Goal: Task Accomplishment & Management: Use online tool/utility

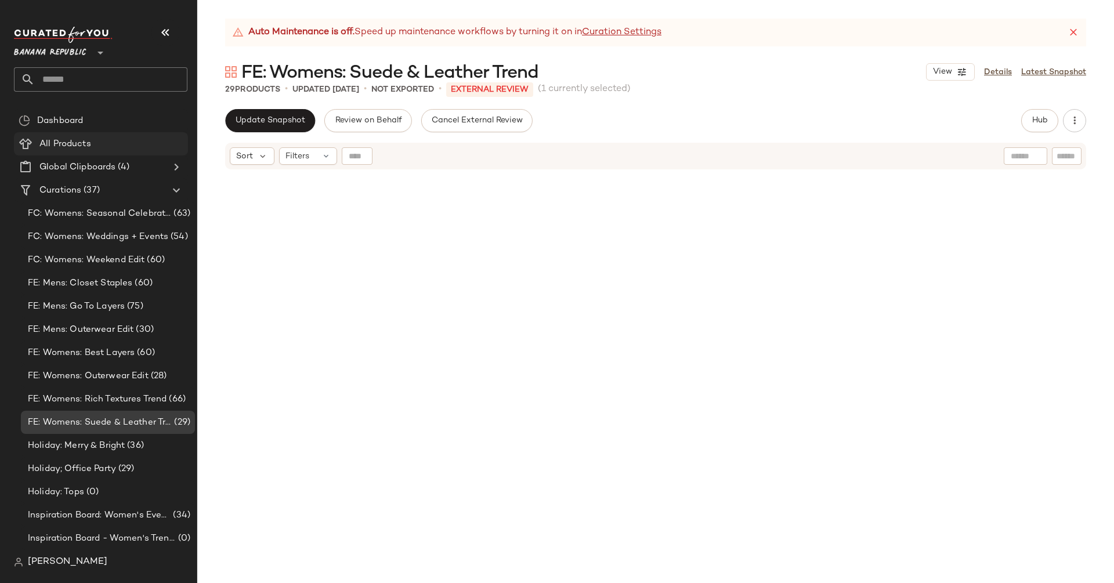
scroll to position [422, 0]
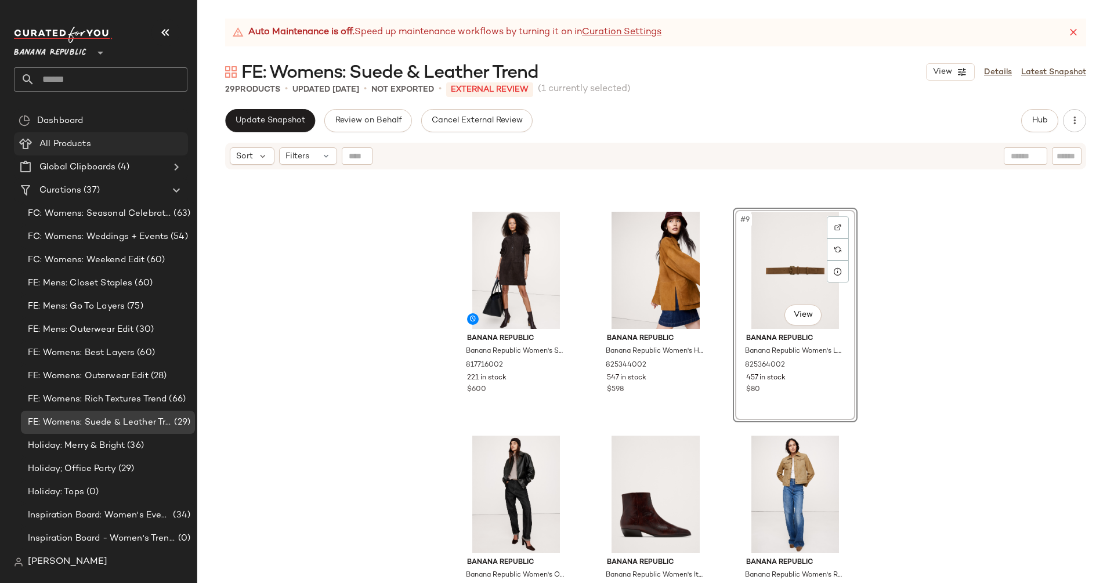
click at [77, 144] on span "All Products" at bounding box center [65, 144] width 52 height 13
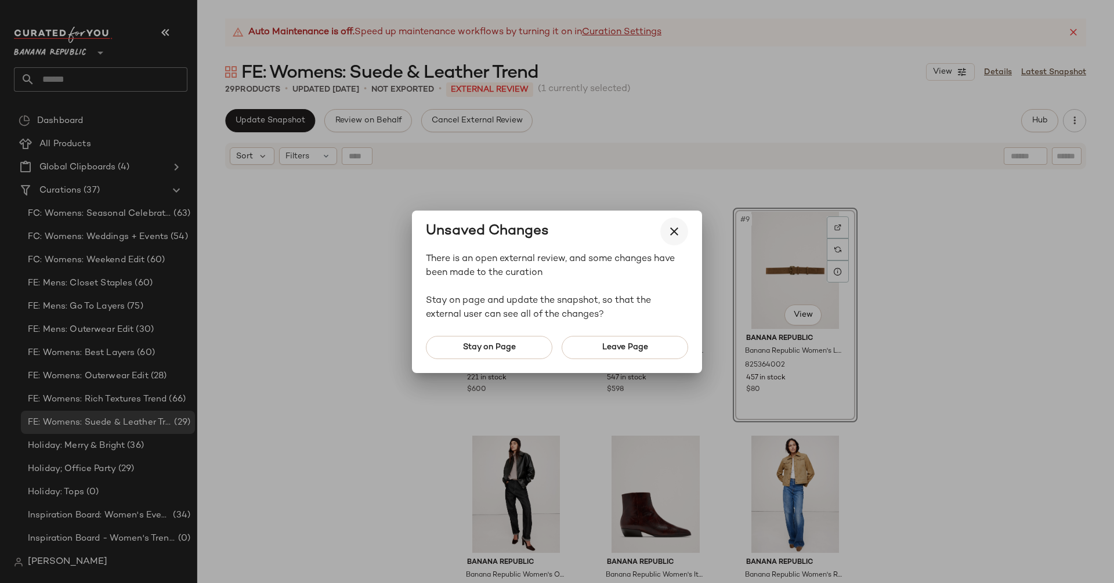
click at [676, 229] on icon "button" at bounding box center [674, 232] width 14 height 14
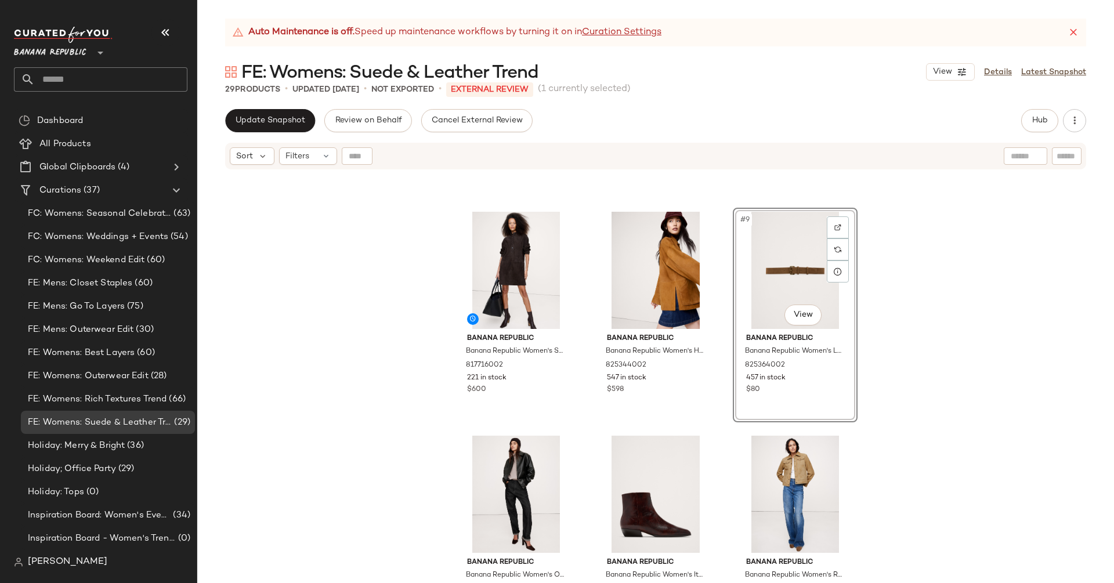
click at [983, 280] on div "Banana Republic Banana Republic Women's Suede Popover Shift Dress Ganache Brown…" at bounding box center [655, 392] width 917 height 442
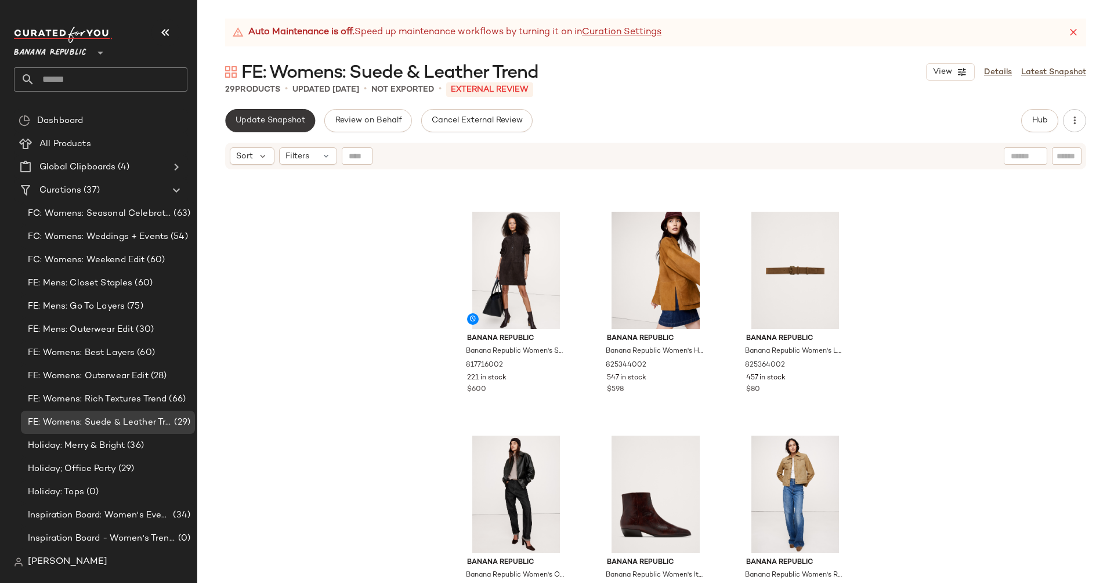
click at [271, 122] on span "Update Snapshot" at bounding box center [270, 120] width 70 height 9
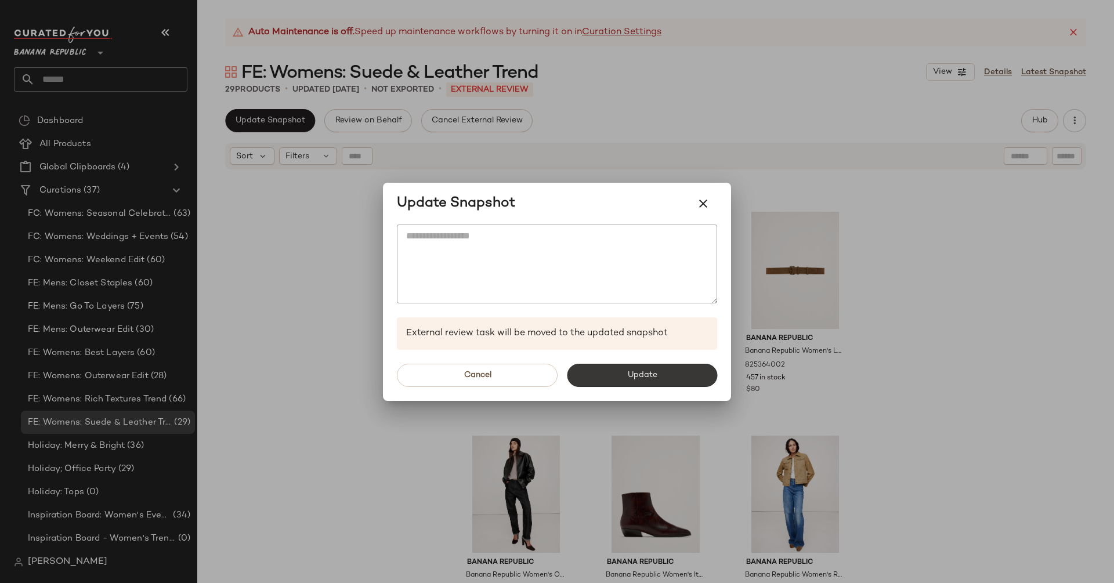
click at [672, 370] on button "Update" at bounding box center [642, 375] width 150 height 23
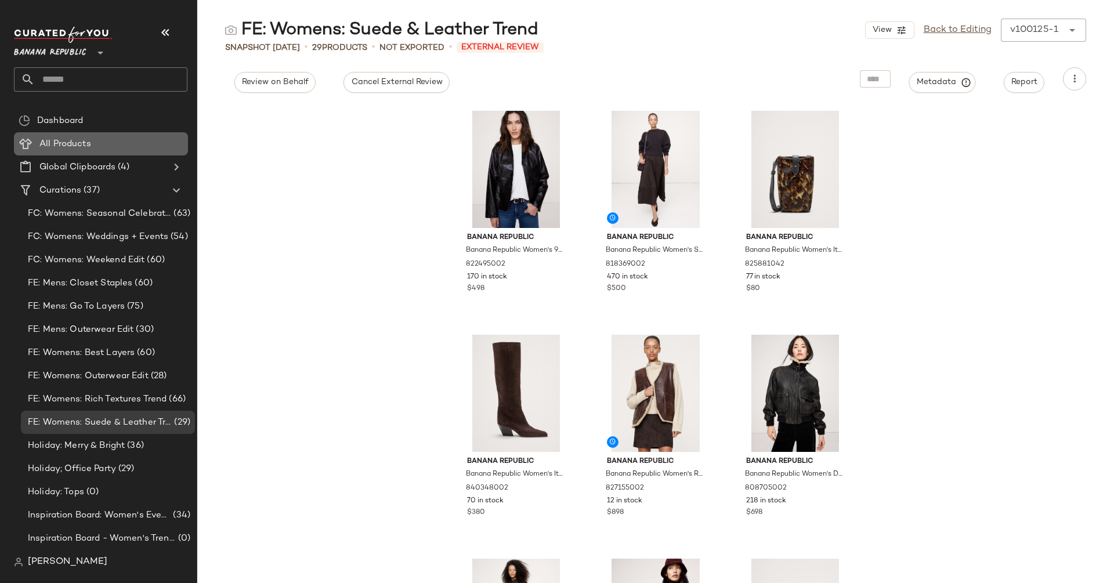
click at [142, 140] on div "All Products" at bounding box center [109, 144] width 147 height 13
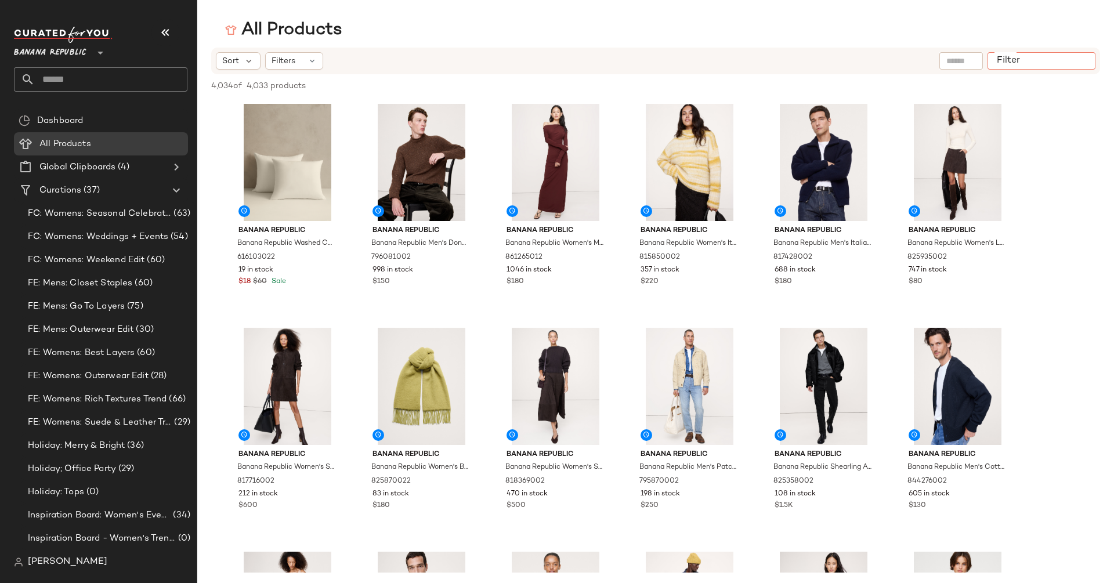
click at [1065, 64] on div at bounding box center [1041, 60] width 108 height 17
paste input "******"
type input "******"
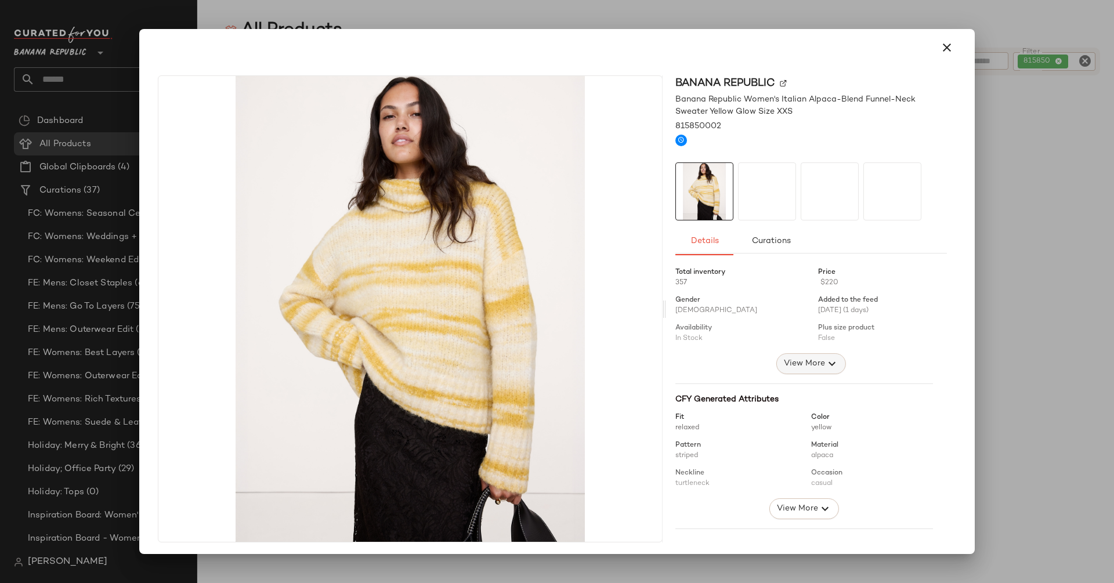
click at [810, 358] on span "View More" at bounding box center [804, 364] width 42 height 14
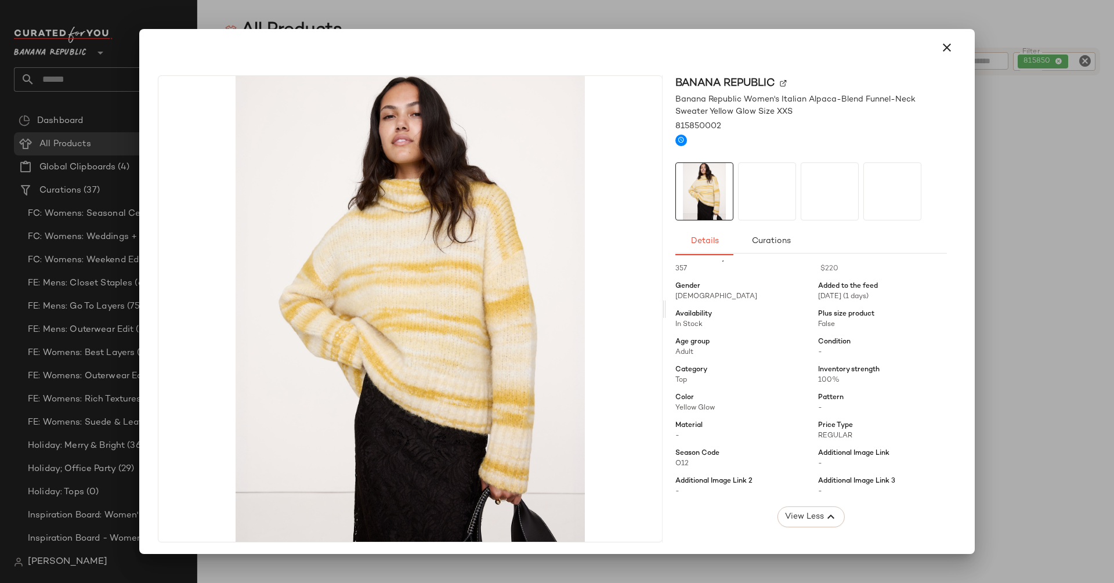
scroll to position [23, 0]
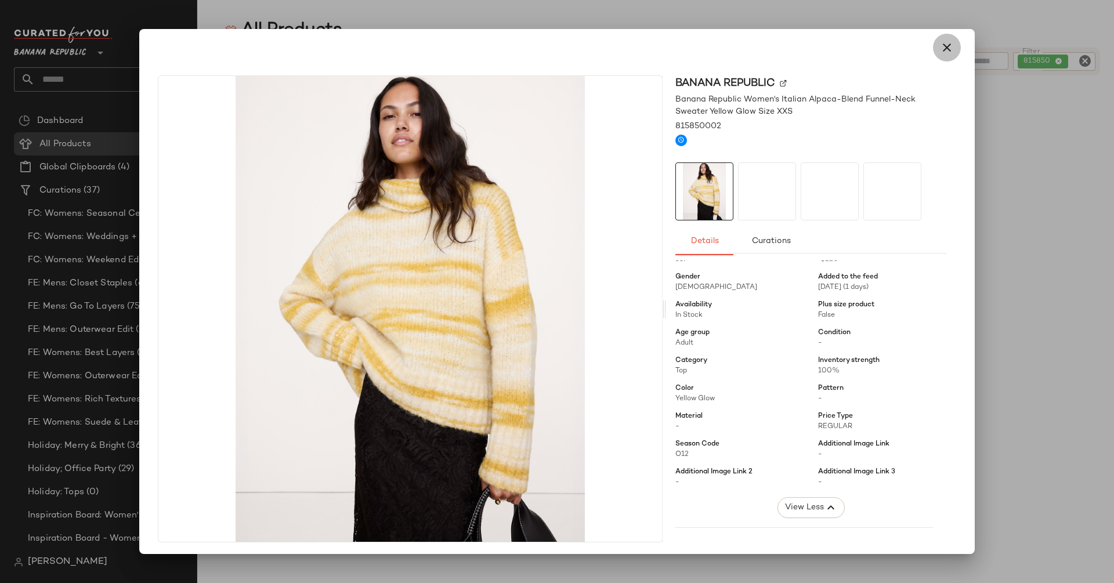
click at [944, 46] on icon "button" at bounding box center [947, 48] width 14 height 14
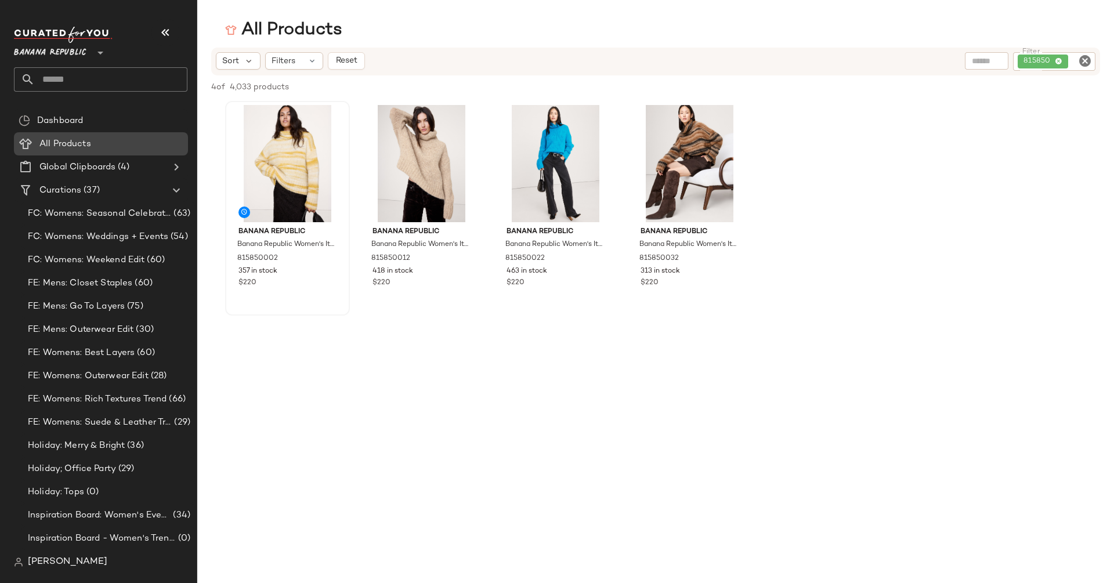
click at [100, 150] on Products "All Products" at bounding box center [101, 143] width 174 height 23
click at [1083, 63] on icon "Clear Filter" at bounding box center [1085, 61] width 14 height 14
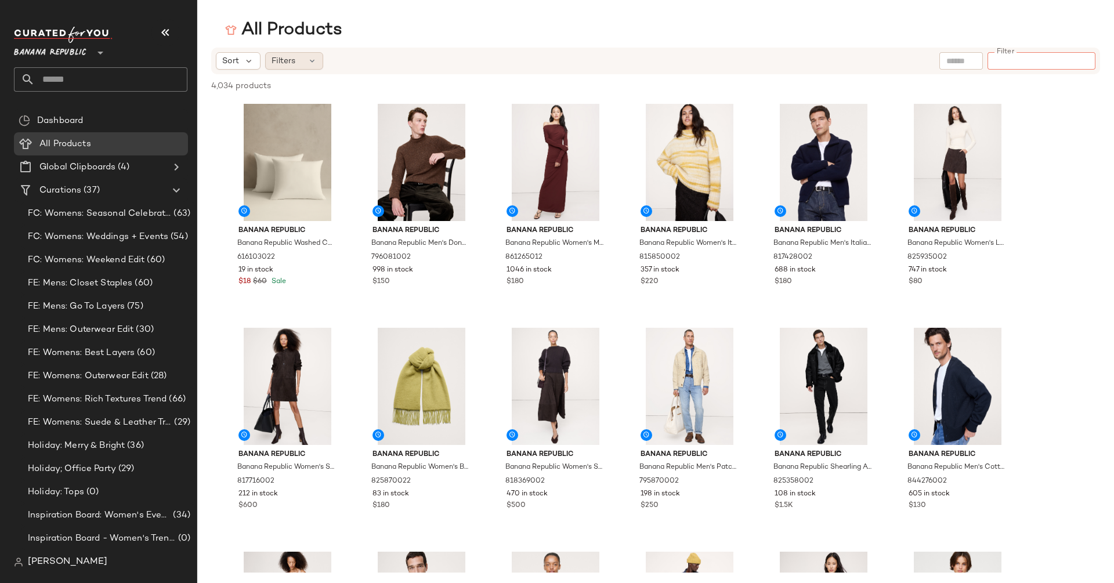
click at [300, 66] on div "Filters" at bounding box center [294, 60] width 58 height 17
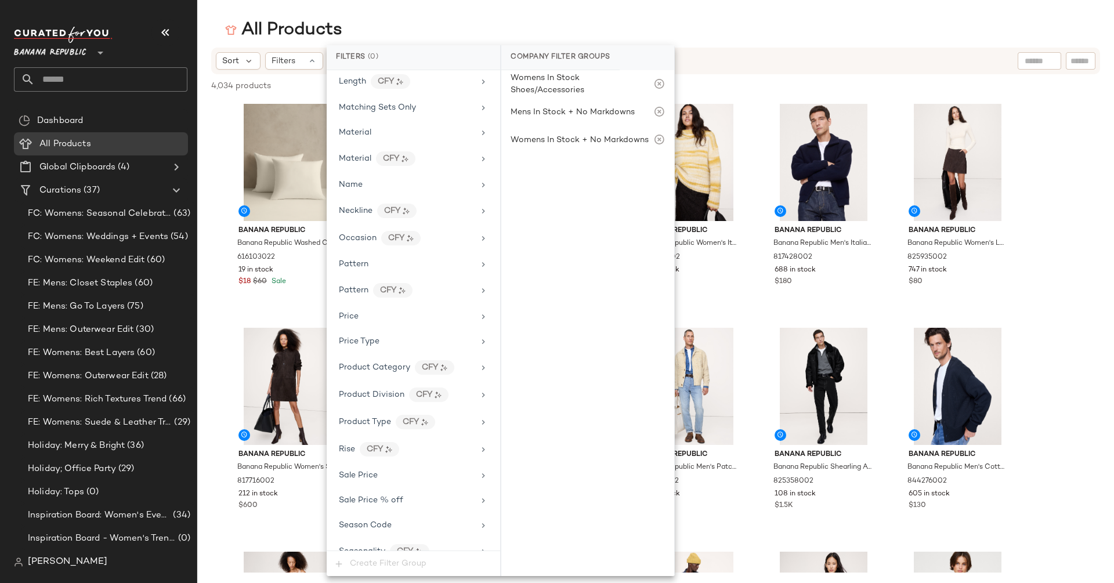
scroll to position [580, 0]
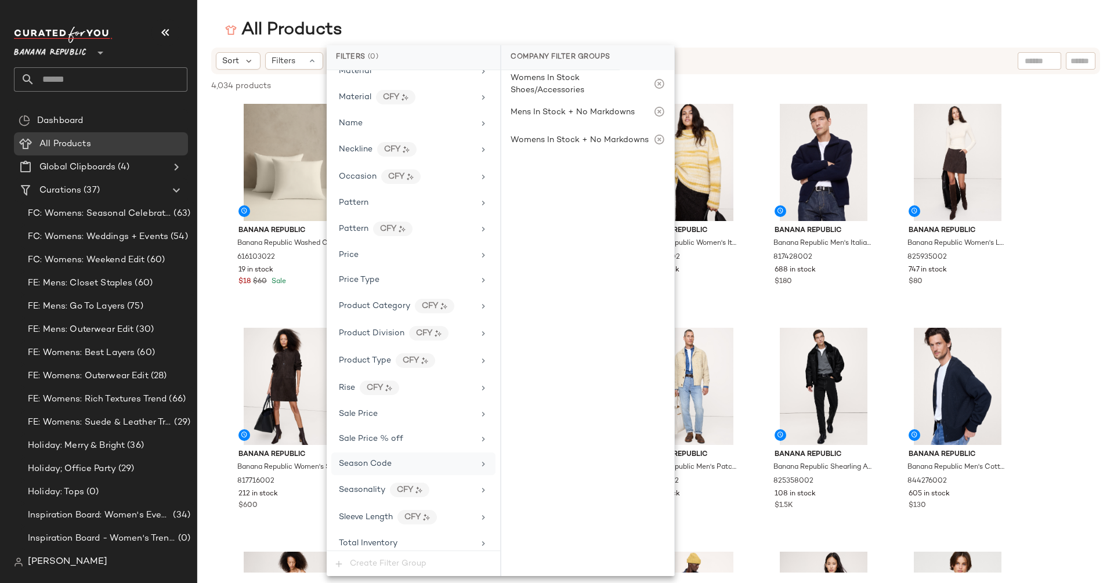
click at [415, 458] on div "Season Code" at bounding box center [406, 464] width 135 height 12
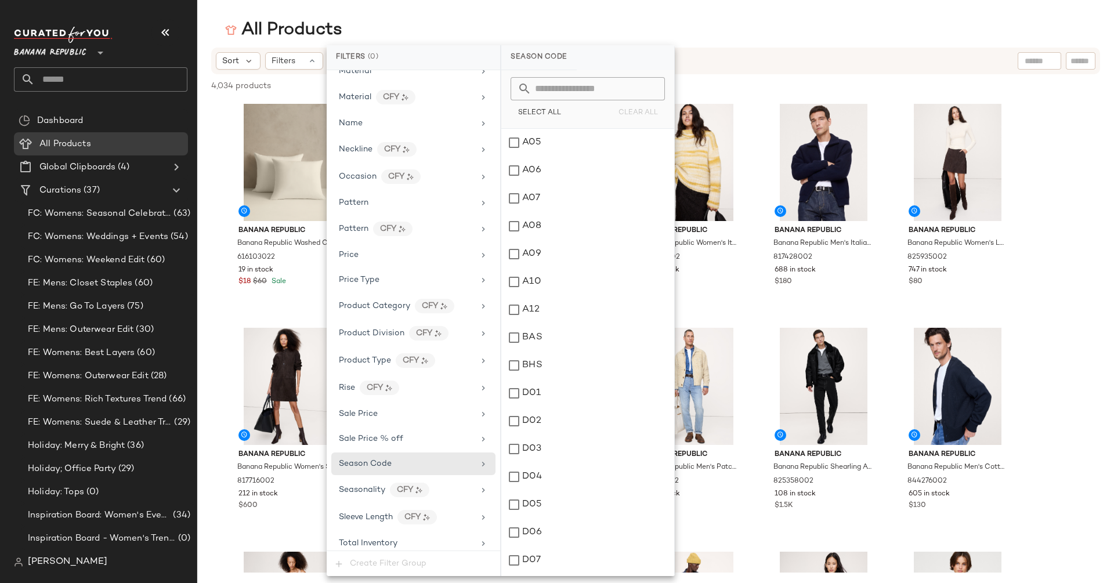
click at [596, 85] on input "text" at bounding box center [594, 88] width 126 height 23
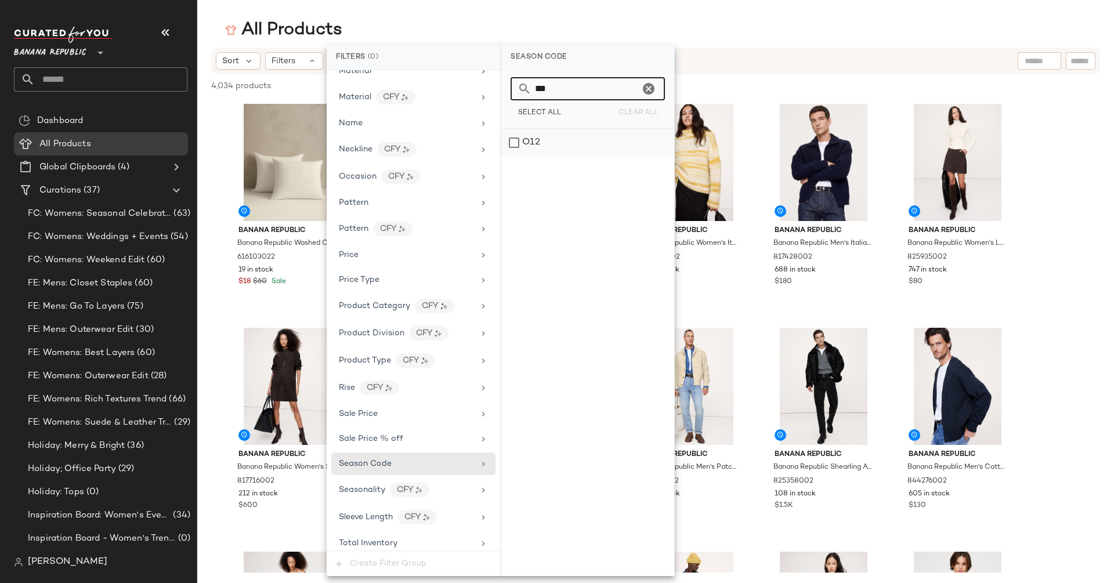
type input "***"
click at [514, 138] on div "O12" at bounding box center [587, 143] width 173 height 28
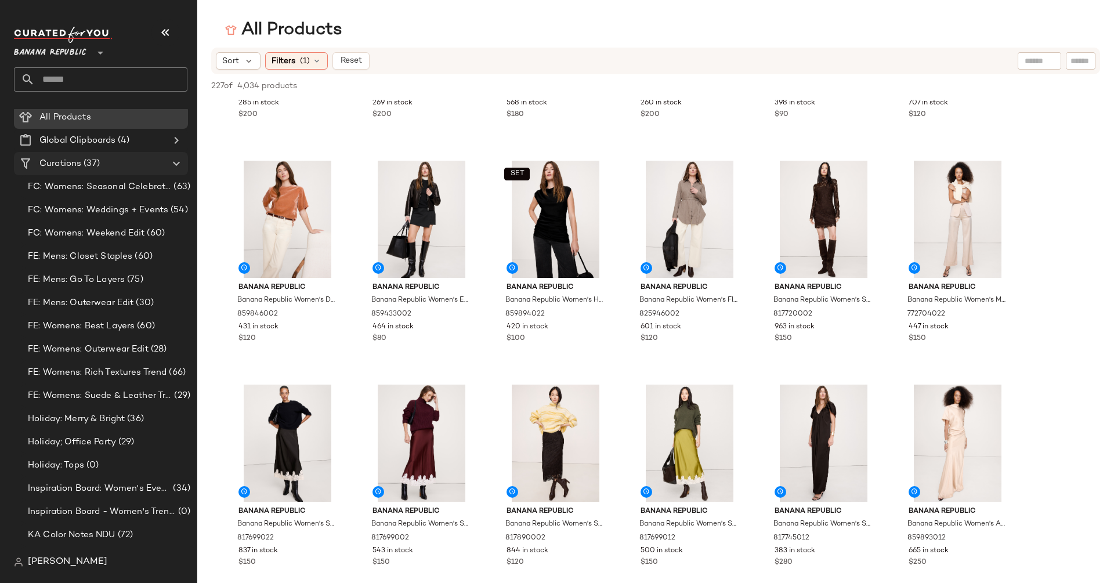
scroll to position [26, 0]
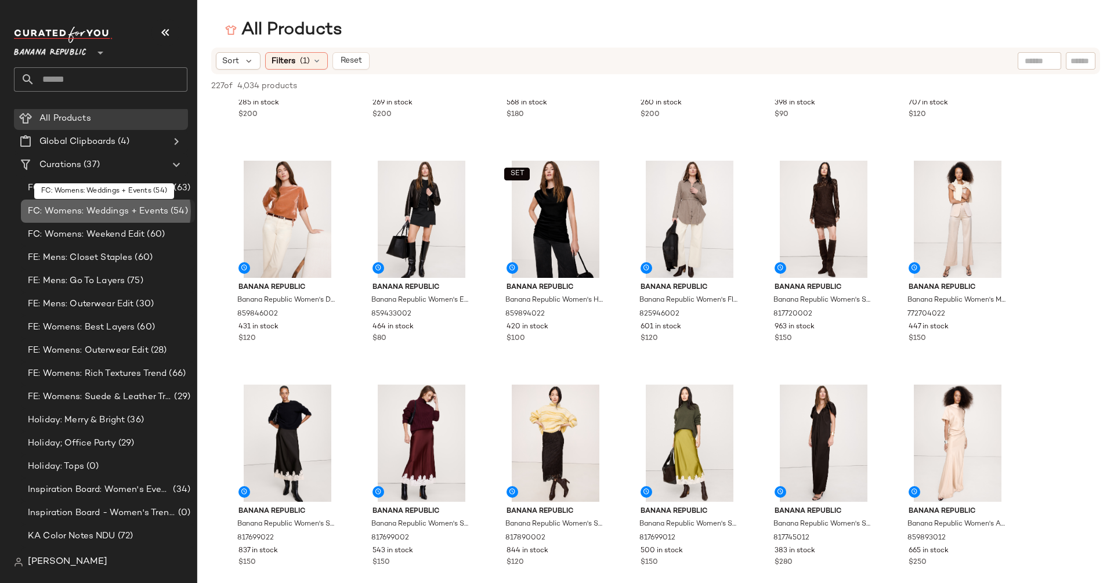
click at [89, 220] on div "FC: Womens: Weddings + Events (54)" at bounding box center [108, 211] width 174 height 23
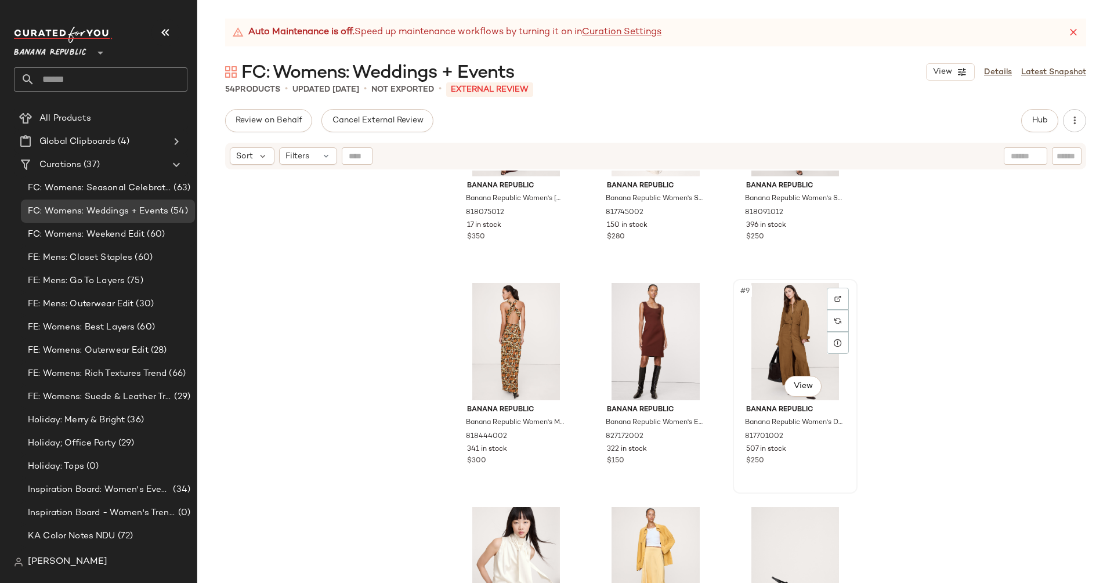
scroll to position [330, 0]
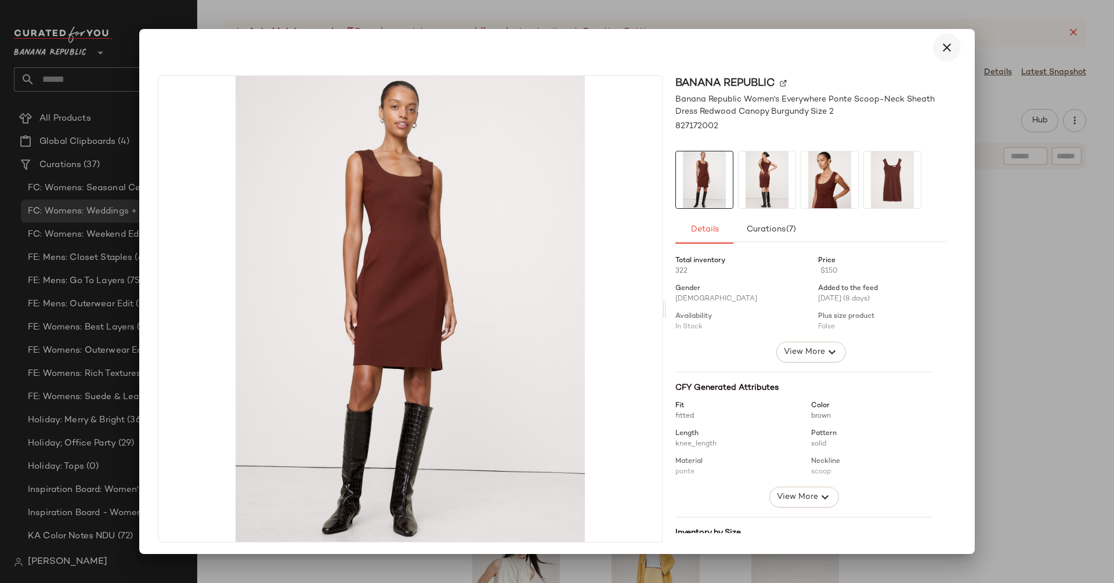
click at [943, 53] on icon "button" at bounding box center [947, 48] width 14 height 14
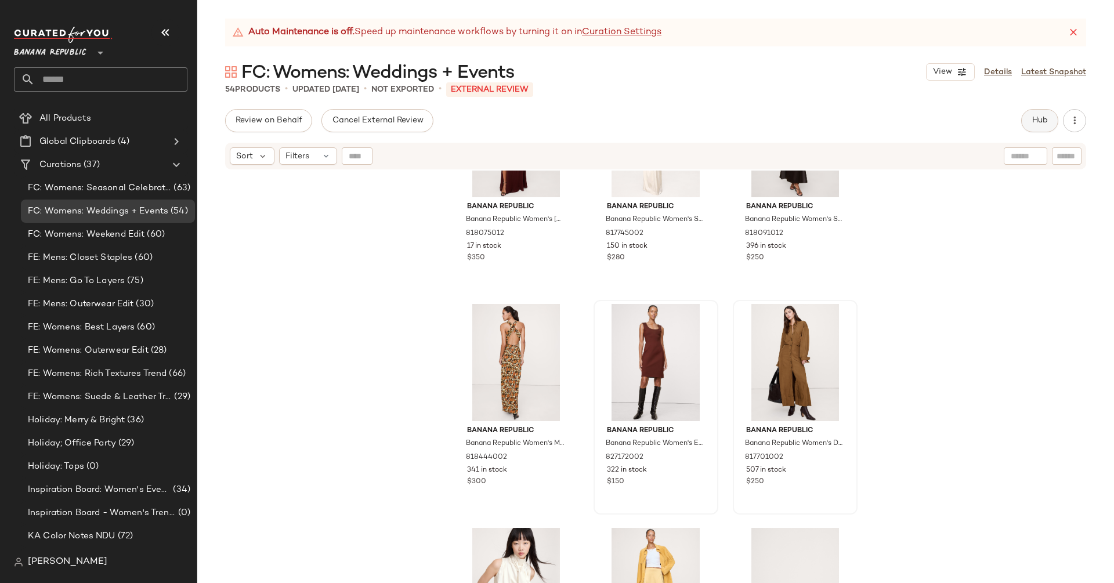
click at [1043, 124] on span "Hub" at bounding box center [1040, 120] width 16 height 9
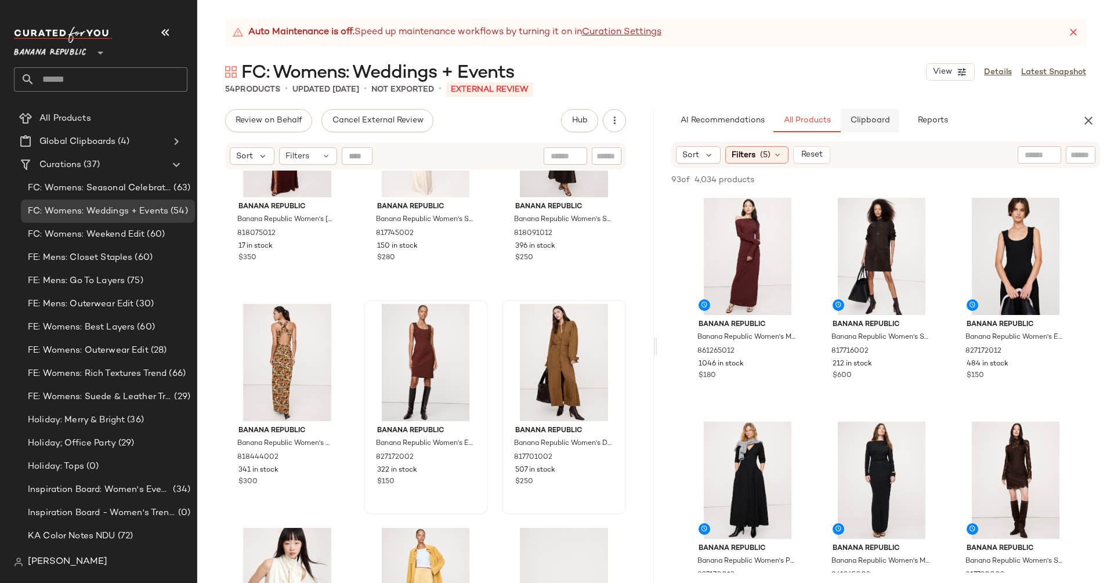
click at [863, 113] on button "Clipboard" at bounding box center [870, 120] width 58 height 23
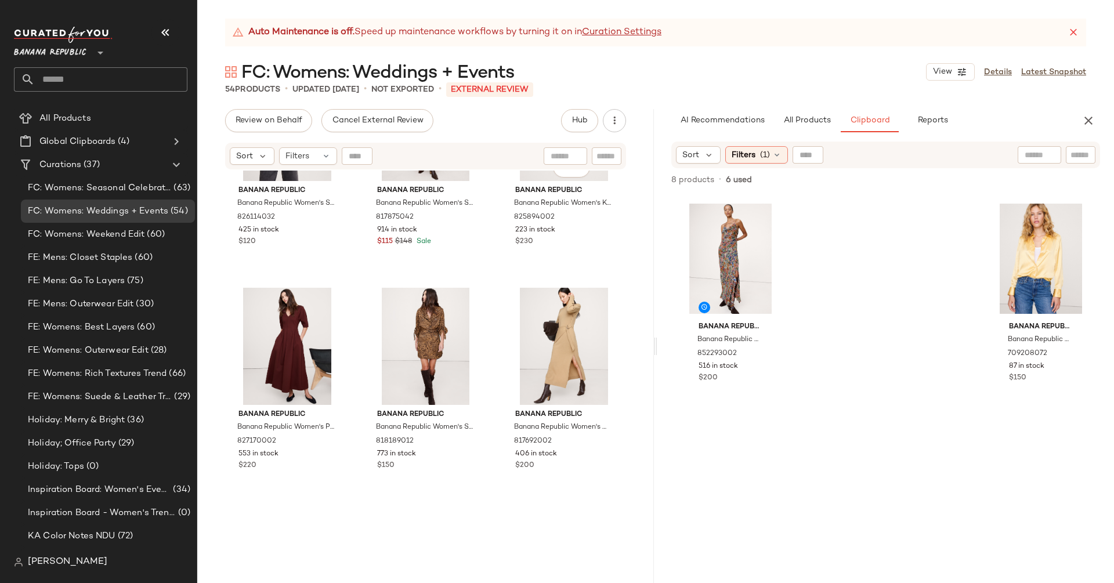
scroll to position [795, 0]
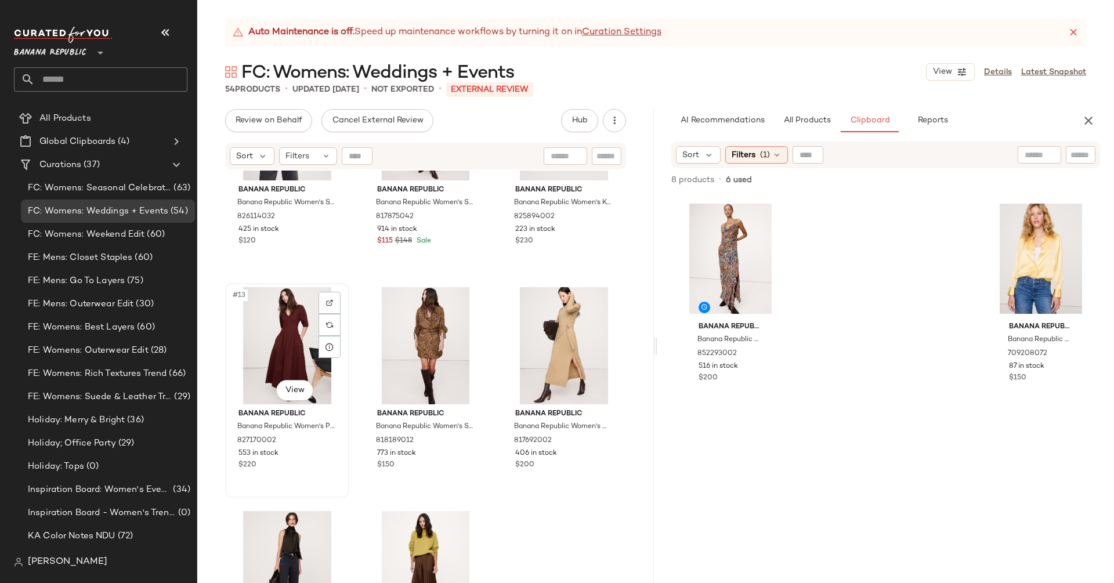
click at [285, 338] on div "#13 View" at bounding box center [287, 345] width 116 height 117
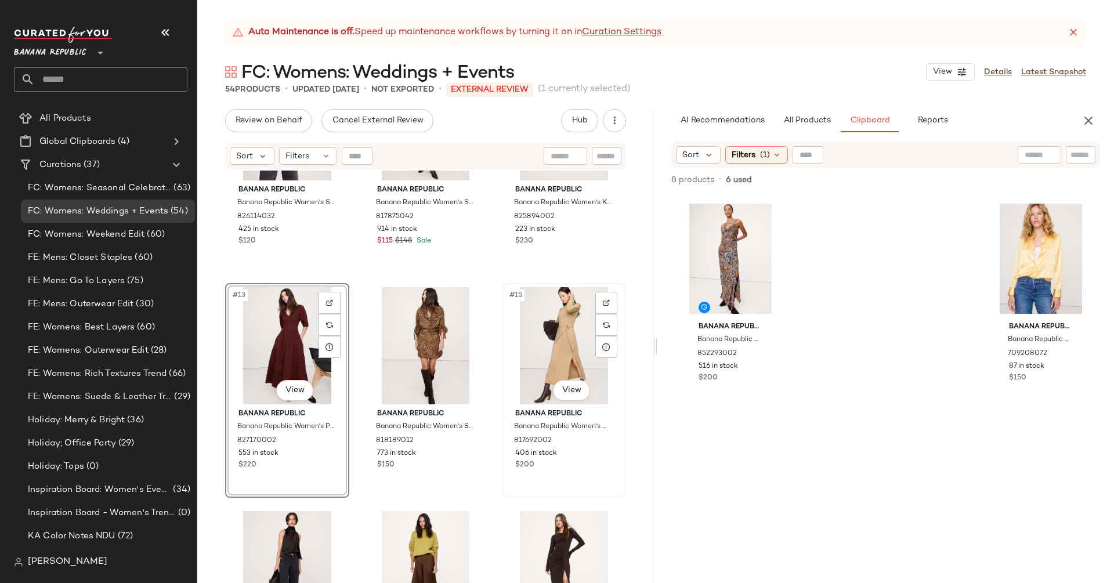
click at [554, 337] on div "#15 View" at bounding box center [564, 345] width 116 height 117
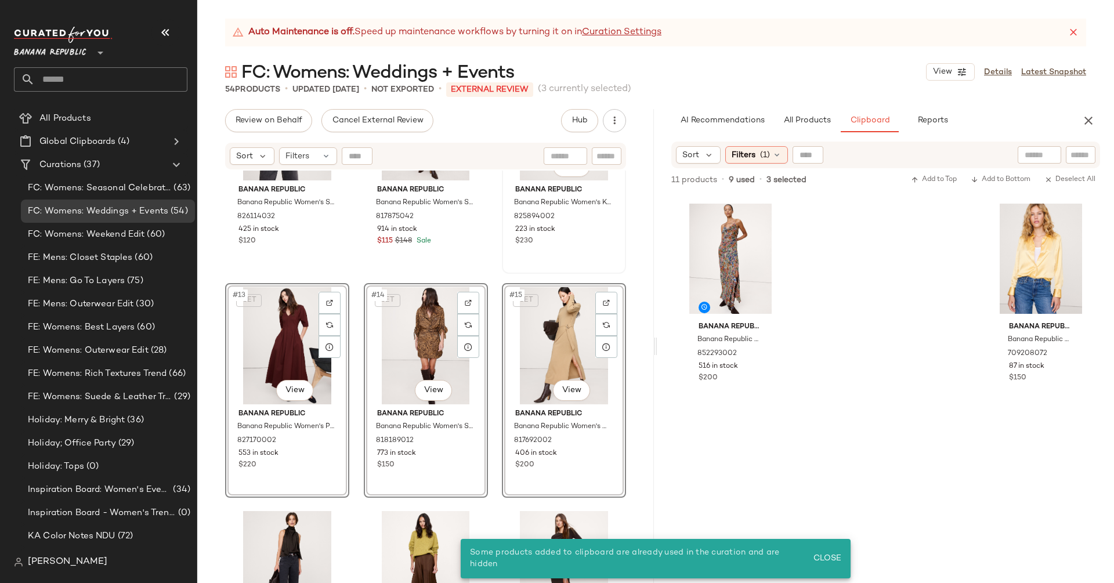
click at [569, 229] on div "223 in stock" at bounding box center [563, 230] width 97 height 10
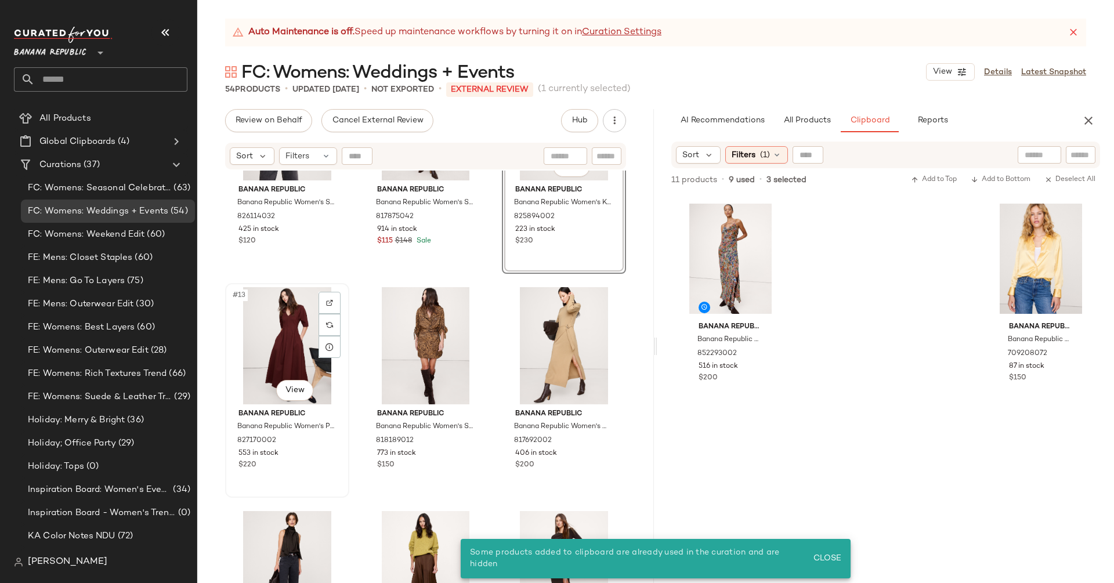
click at [297, 353] on div "#13 View" at bounding box center [287, 345] width 116 height 117
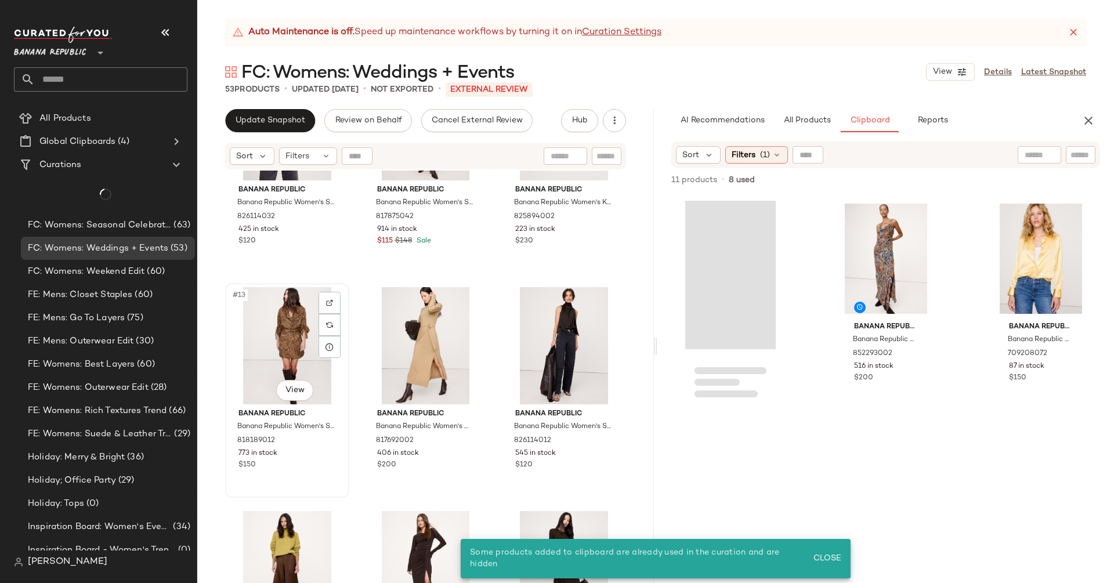
click at [303, 351] on div "#13 View" at bounding box center [287, 345] width 116 height 117
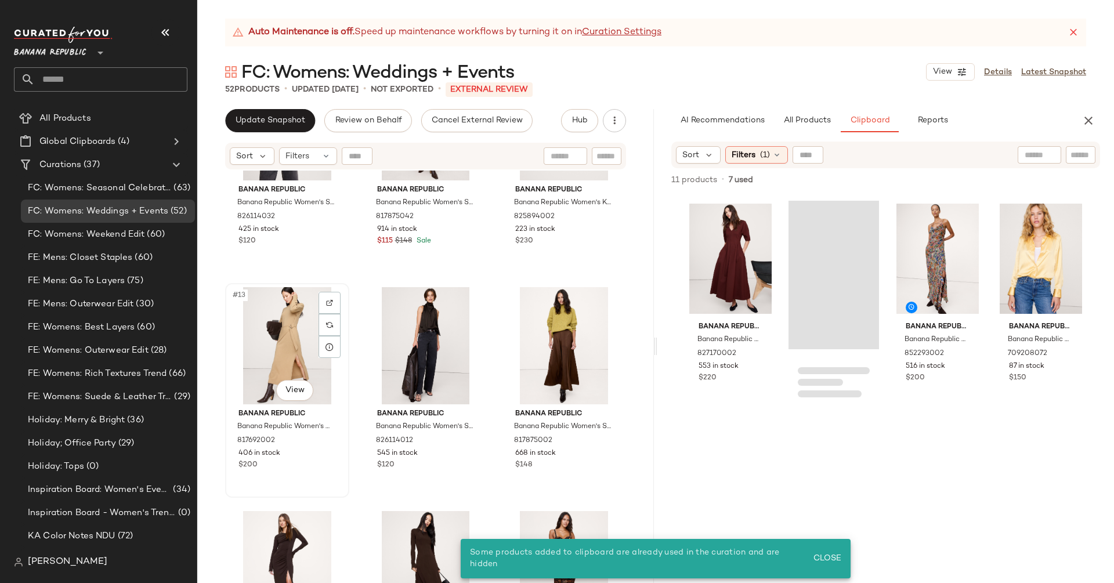
click at [303, 344] on div "#13 View" at bounding box center [287, 345] width 116 height 117
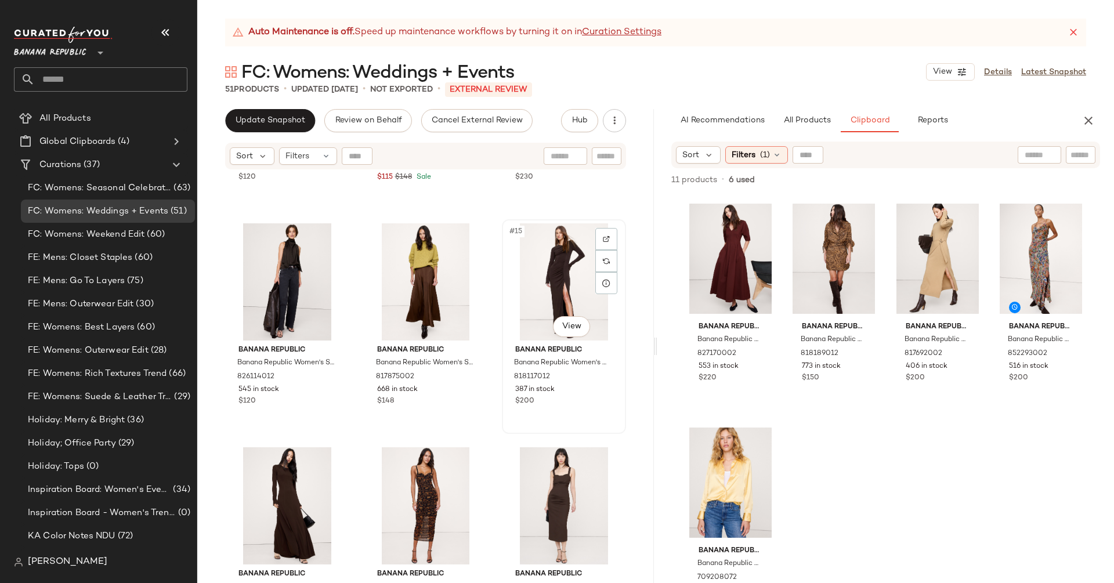
scroll to position [863, 0]
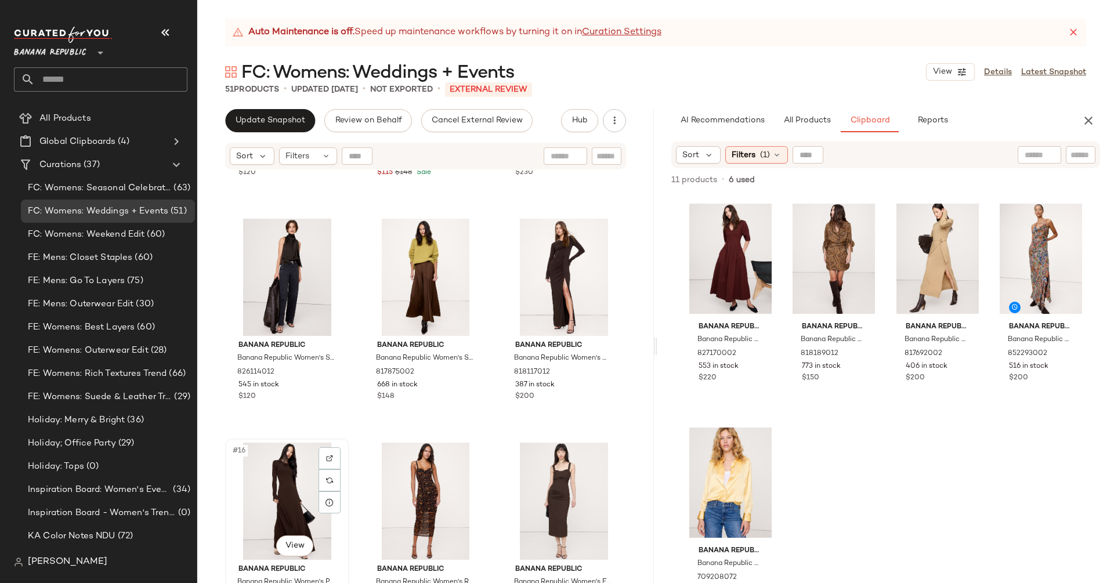
click at [287, 512] on div "#16 View" at bounding box center [287, 501] width 116 height 117
click at [547, 499] on div "#18 View" at bounding box center [564, 501] width 116 height 117
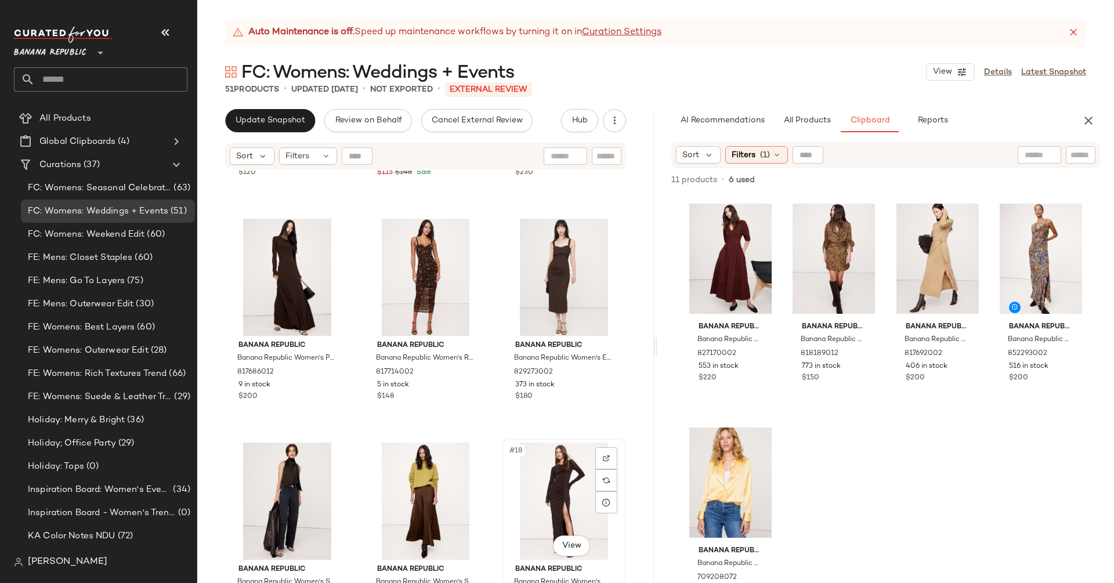
click at [525, 481] on div "#18 View" at bounding box center [564, 501] width 116 height 117
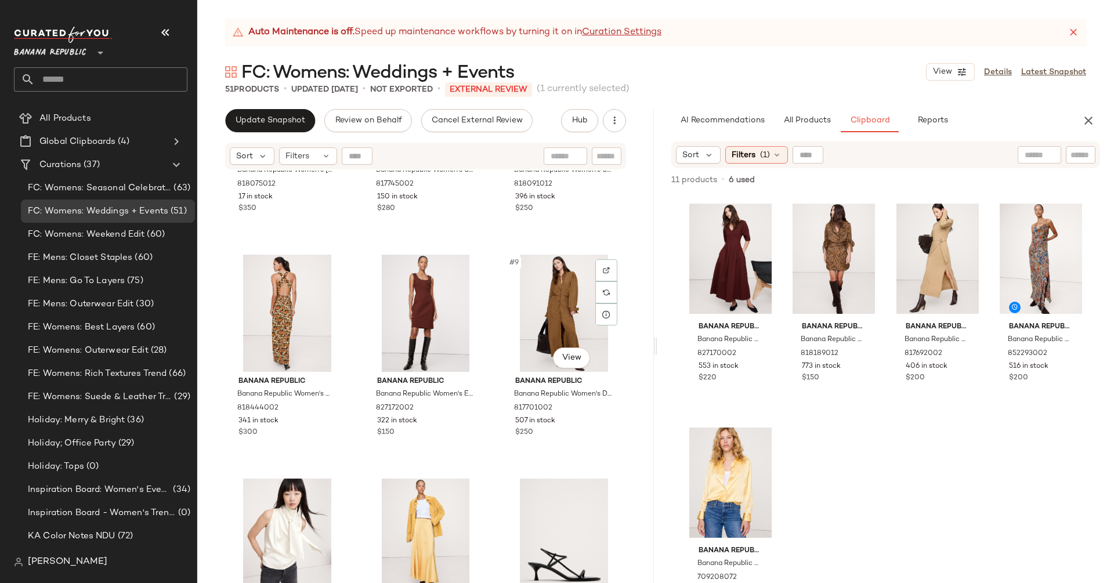
scroll to position [362, 0]
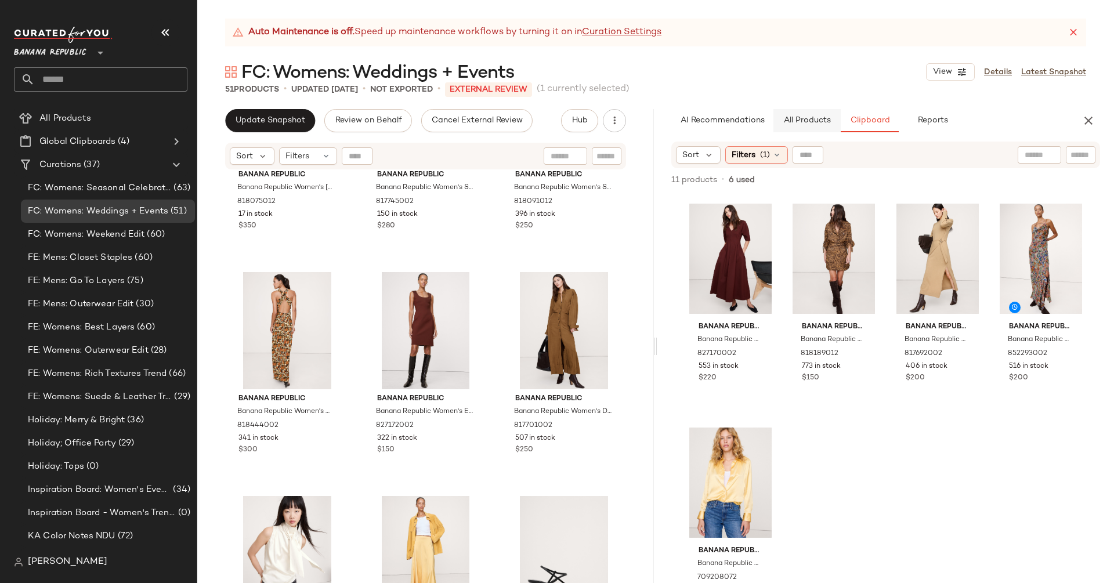
click at [810, 115] on button "All Products" at bounding box center [806, 120] width 67 height 23
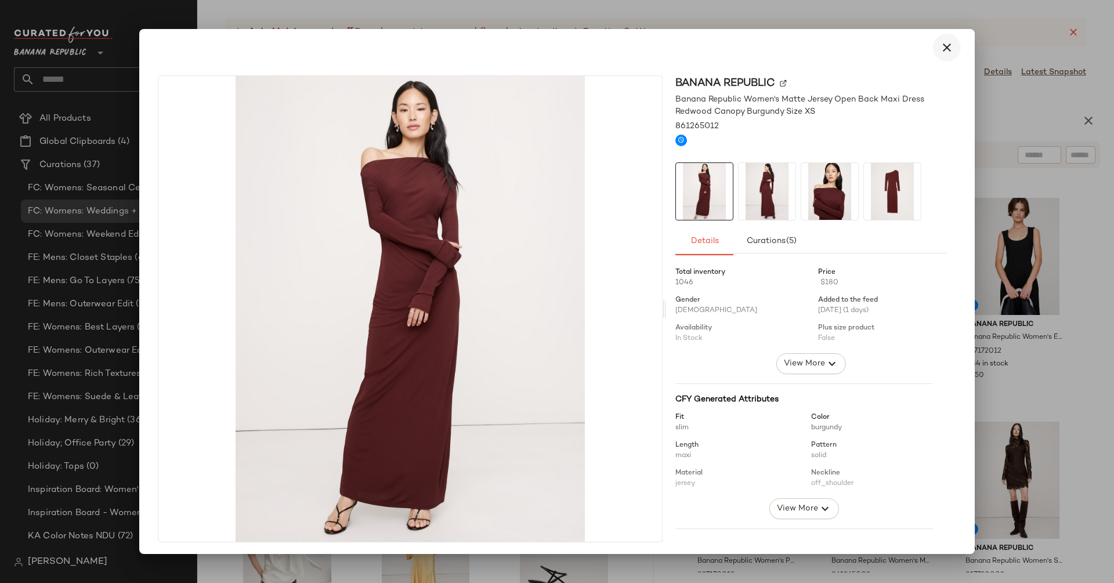
click at [945, 44] on icon "button" at bounding box center [947, 48] width 14 height 14
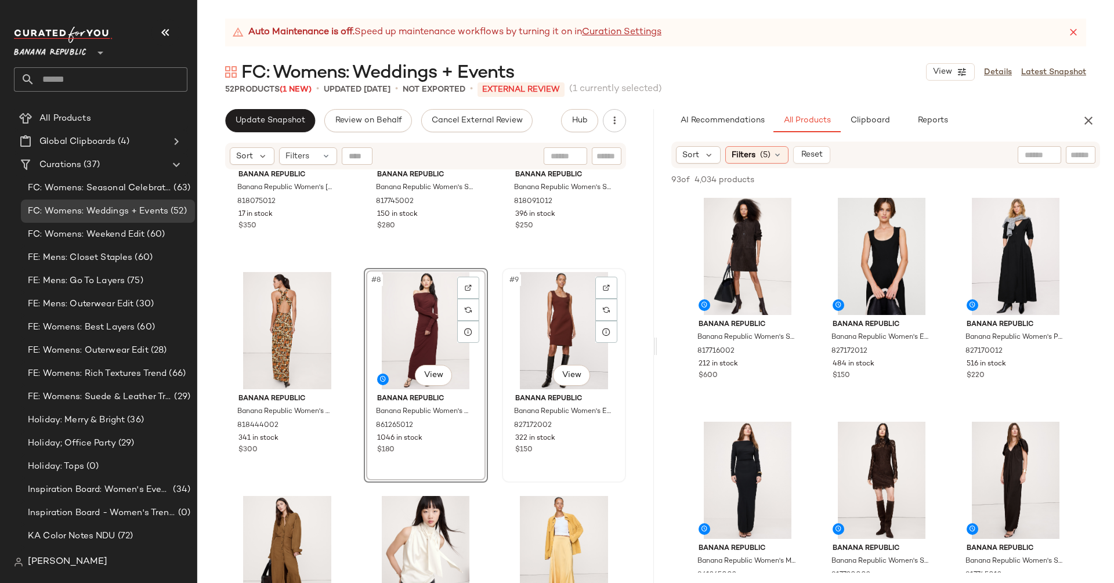
click at [562, 308] on div "#9 View" at bounding box center [564, 330] width 116 height 117
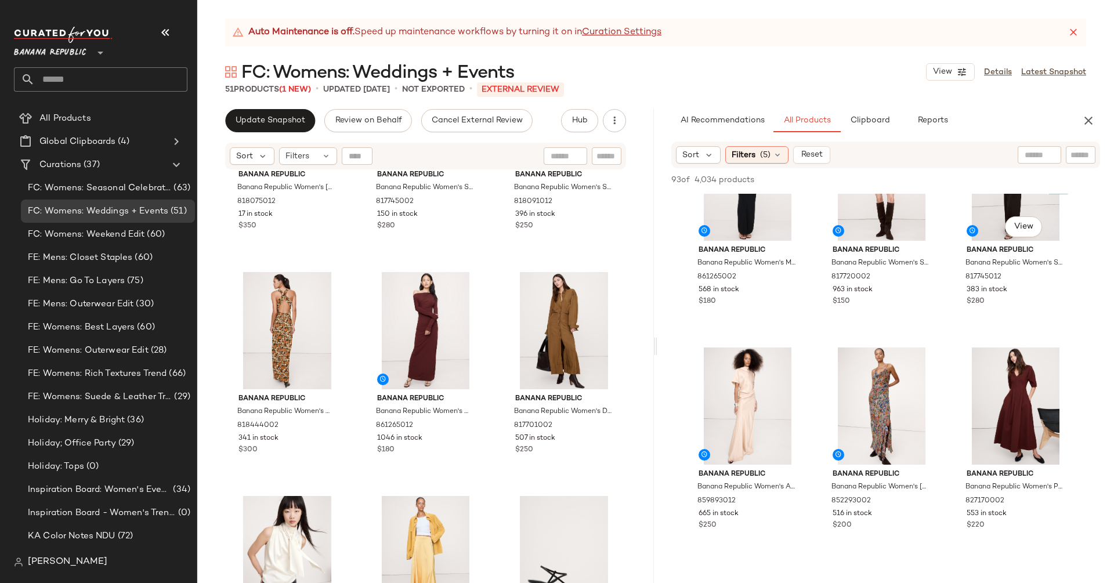
scroll to position [302, 0]
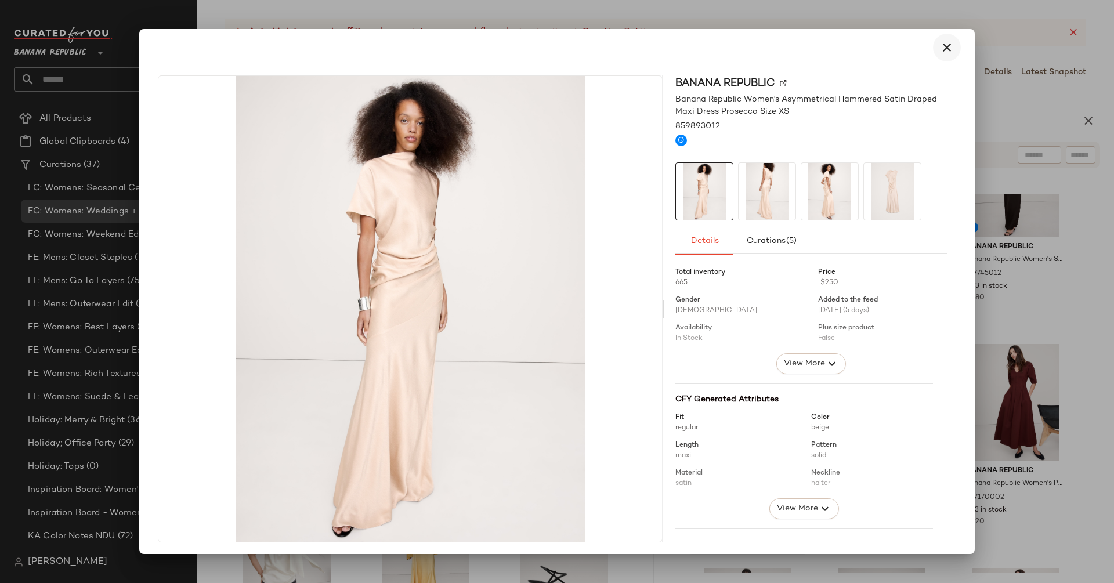
click at [940, 45] on icon "button" at bounding box center [947, 48] width 14 height 14
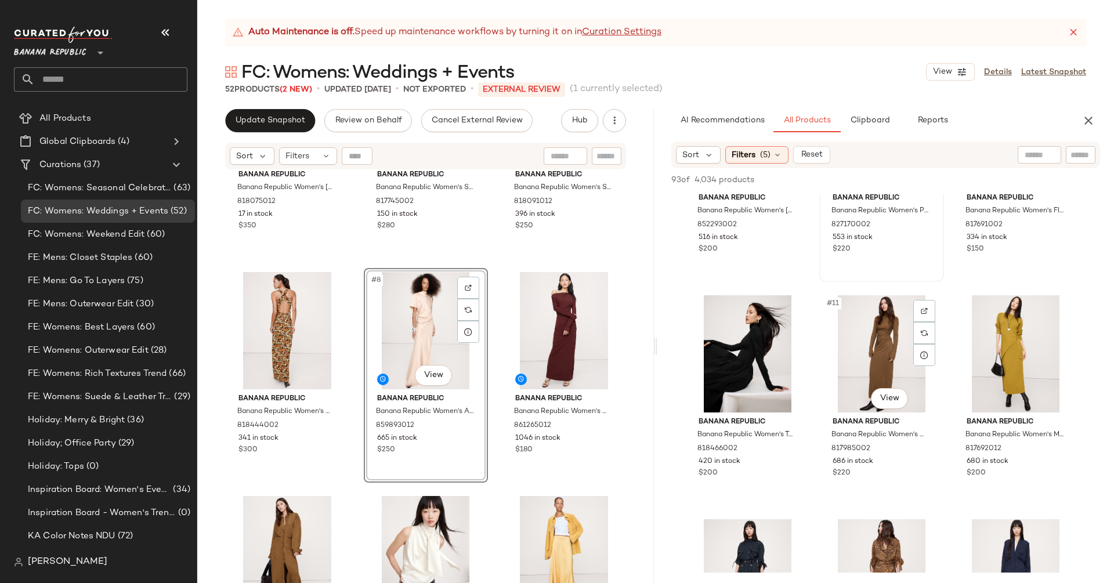
scroll to position [576, 0]
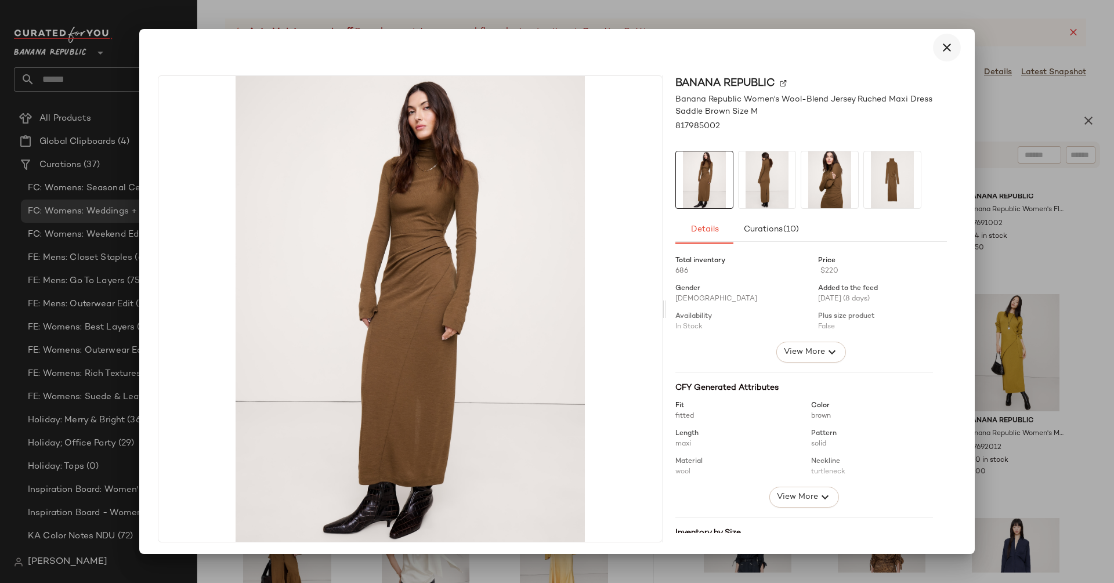
click at [940, 54] on icon "button" at bounding box center [947, 48] width 14 height 14
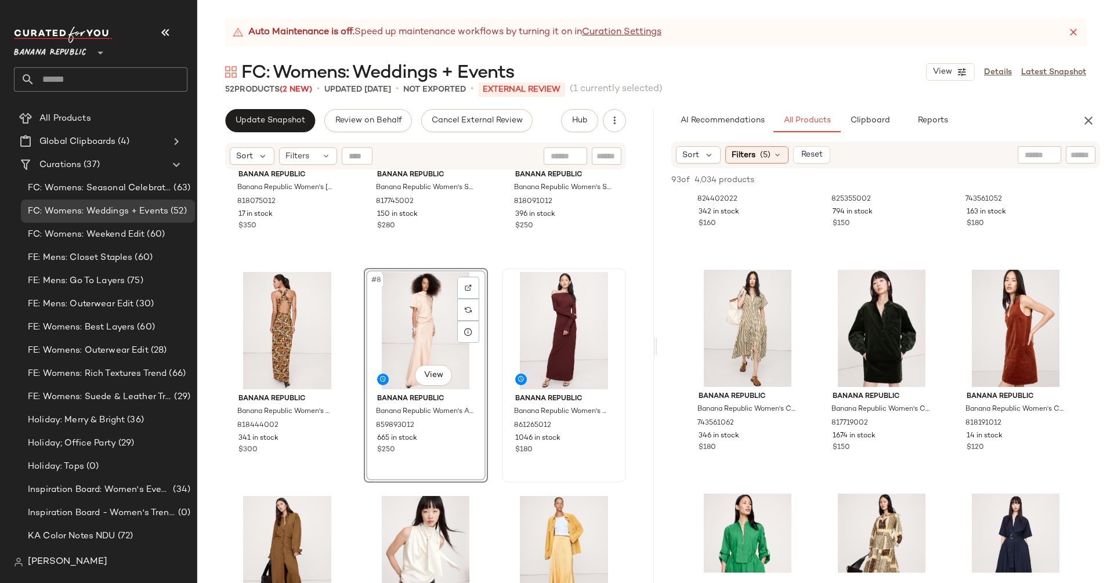
scroll to position [0, 0]
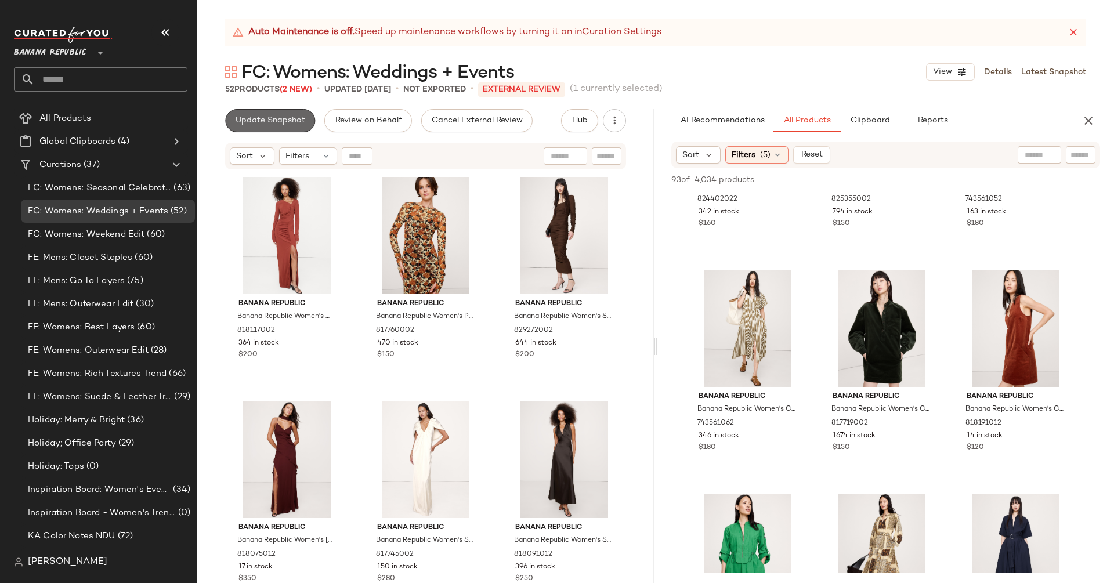
click at [266, 122] on span "Update Snapshot" at bounding box center [270, 120] width 70 height 9
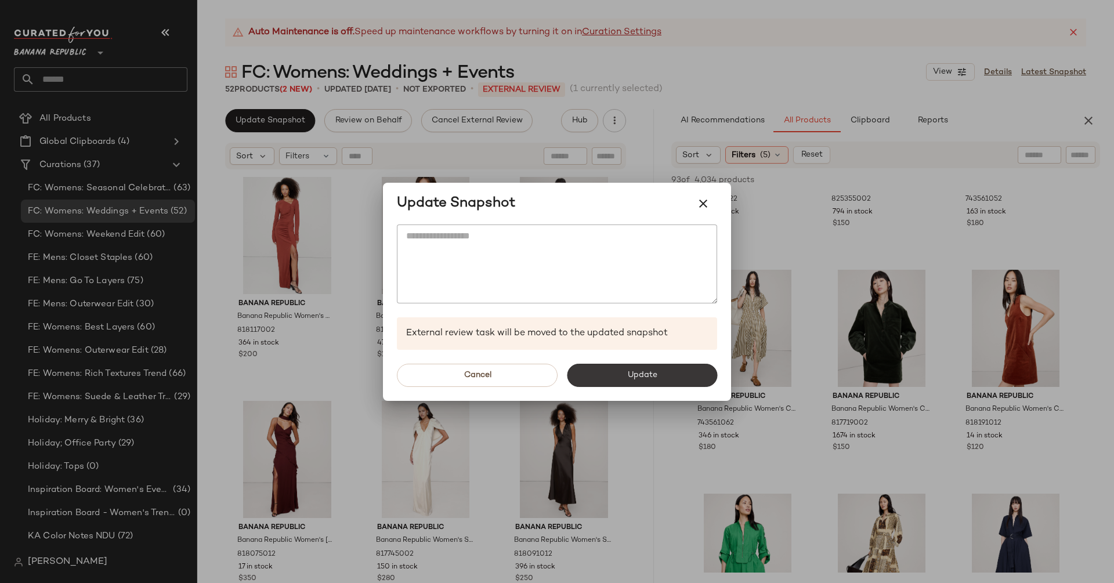
click at [641, 372] on span "Update" at bounding box center [642, 375] width 30 height 9
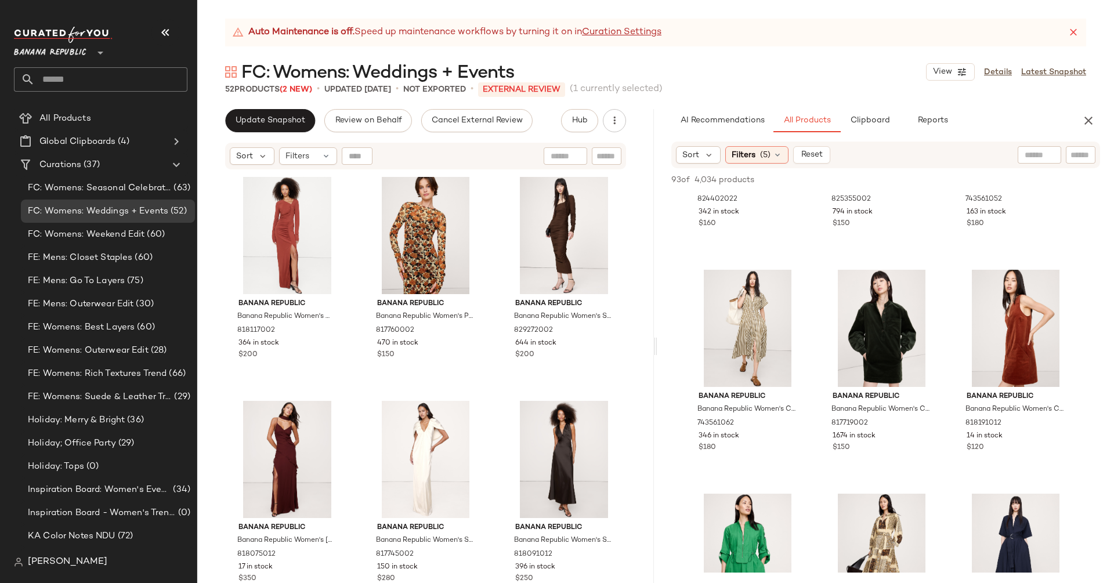
scroll to position [2392, 0]
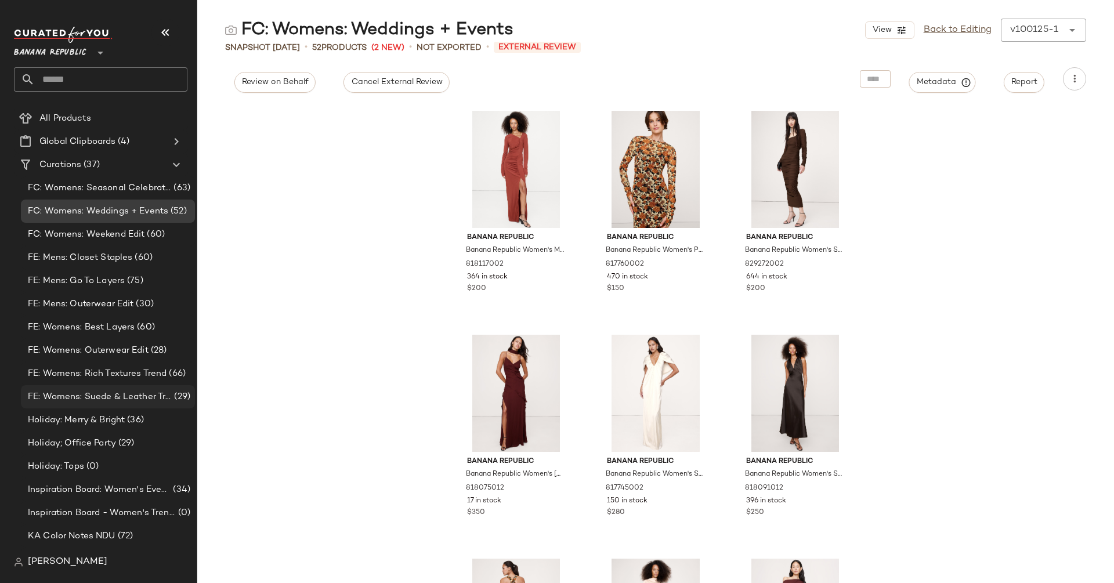
click at [112, 392] on span "FE: Womens: Suede & Leather Trend" at bounding box center [100, 396] width 144 height 13
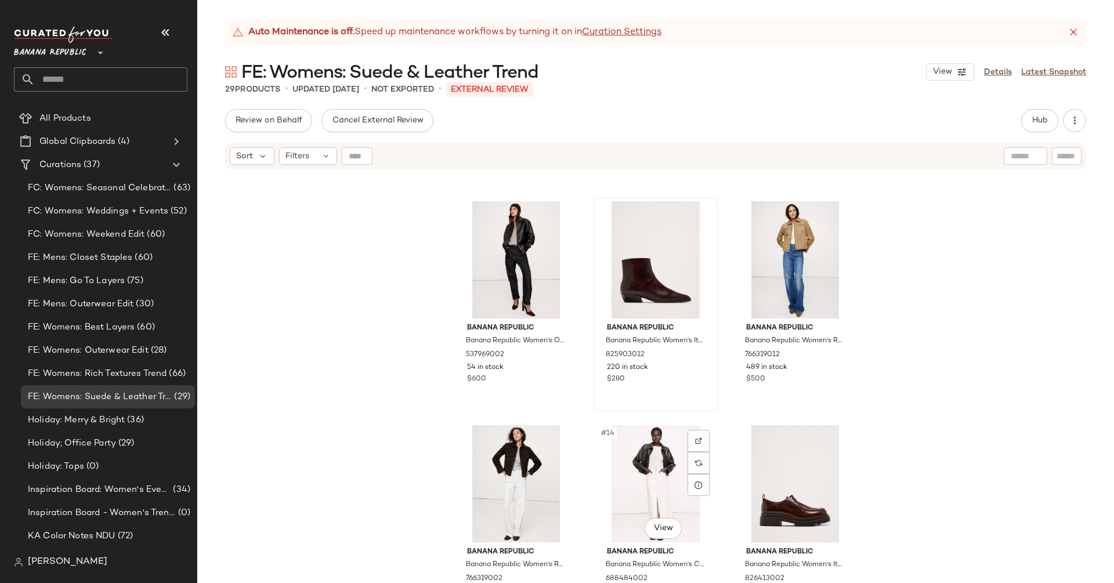
scroll to position [637, 0]
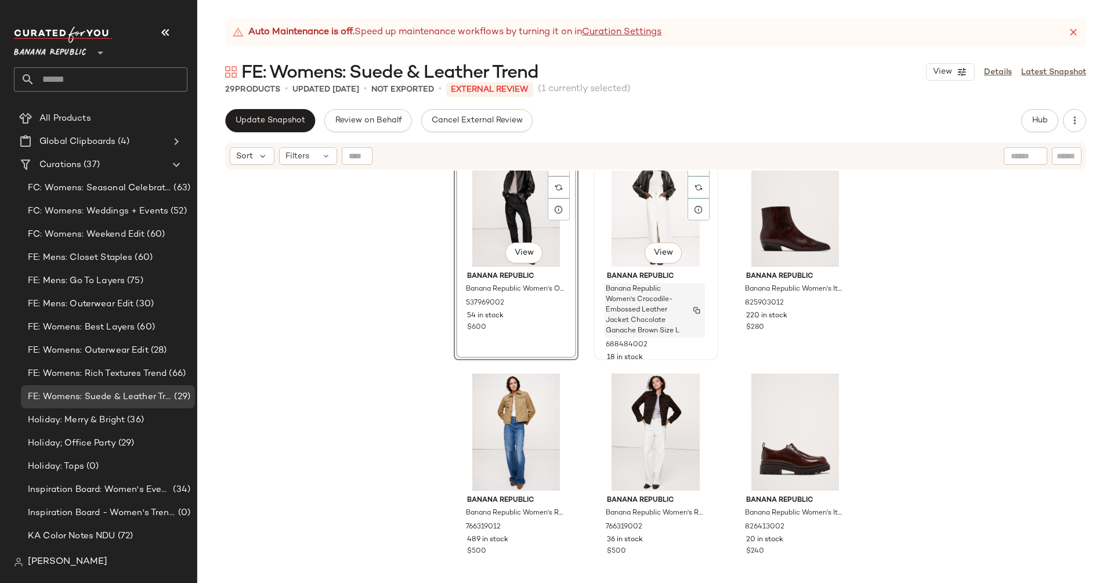
scroll to position [710, 0]
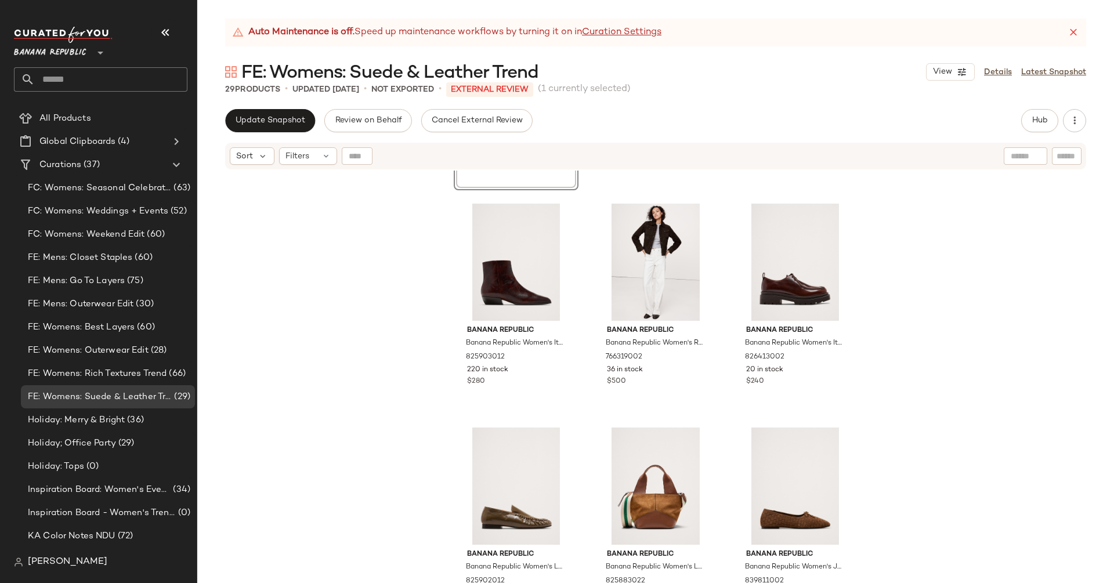
scroll to position [816, 0]
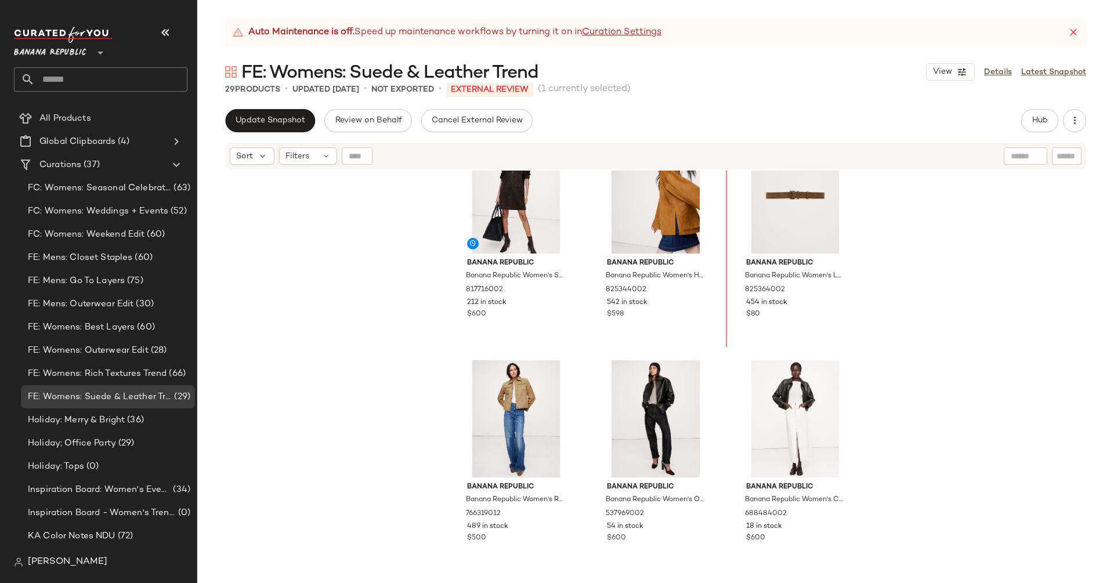
scroll to position [491, 0]
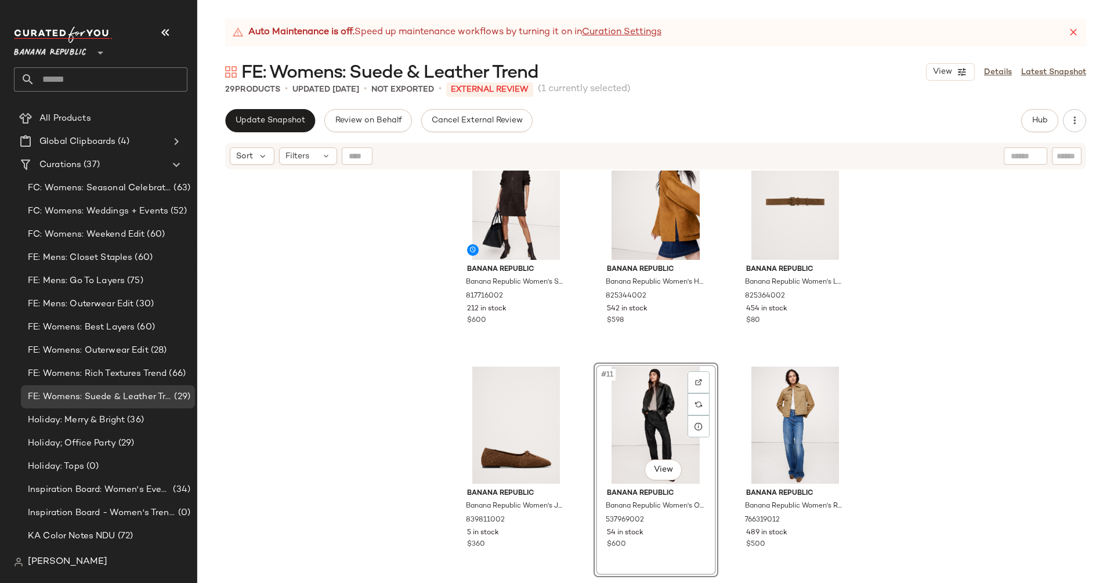
click at [979, 361] on div "Banana Republic Banana Republic Women's Suede Popover Shift Dress Ganache Brown…" at bounding box center [655, 392] width 917 height 442
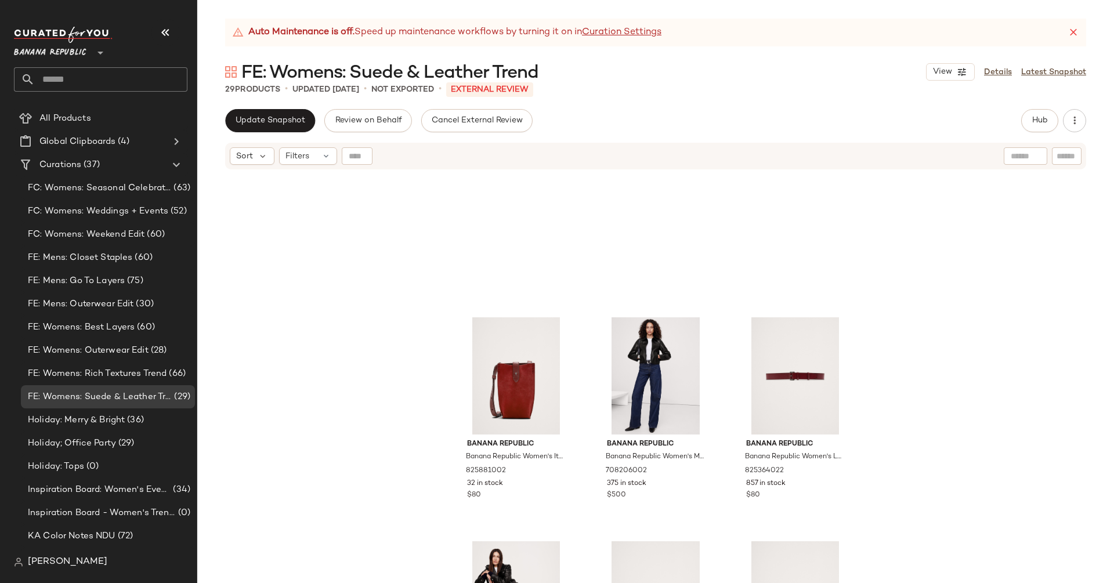
scroll to position [1366, 0]
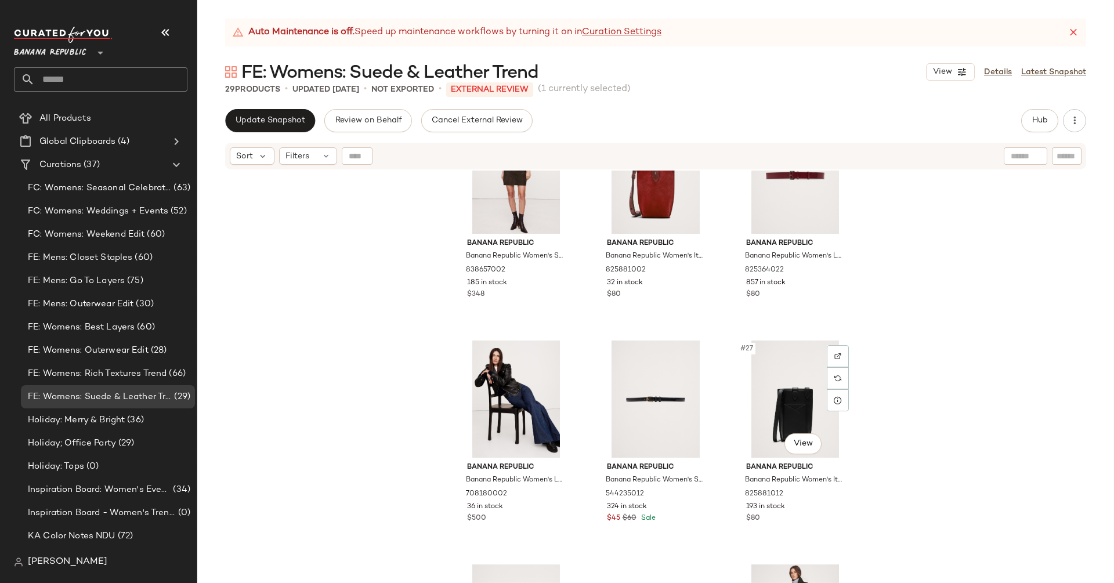
scroll to position [1800, 0]
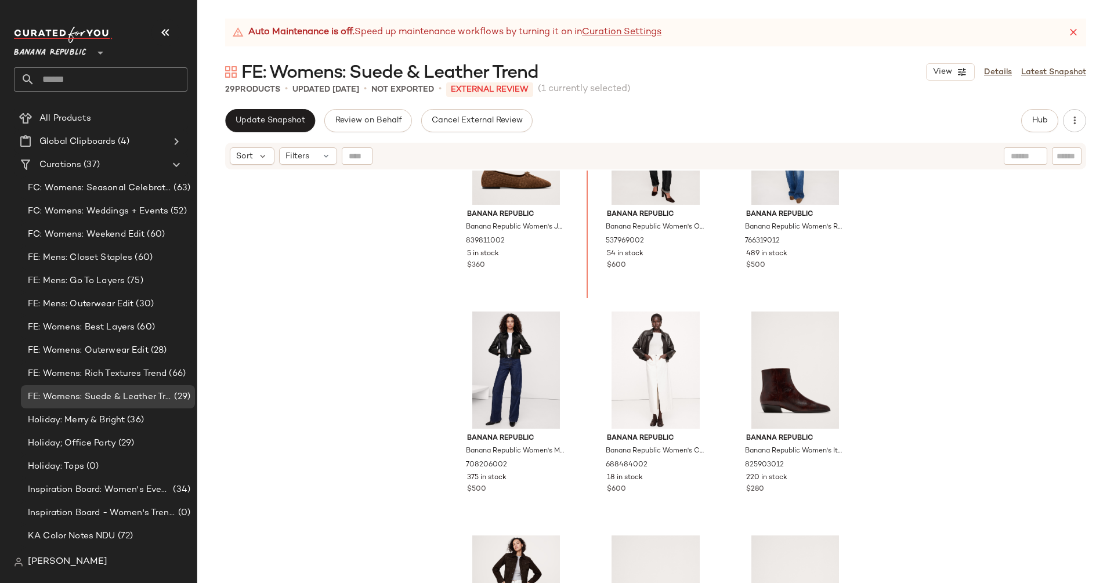
scroll to position [755, 0]
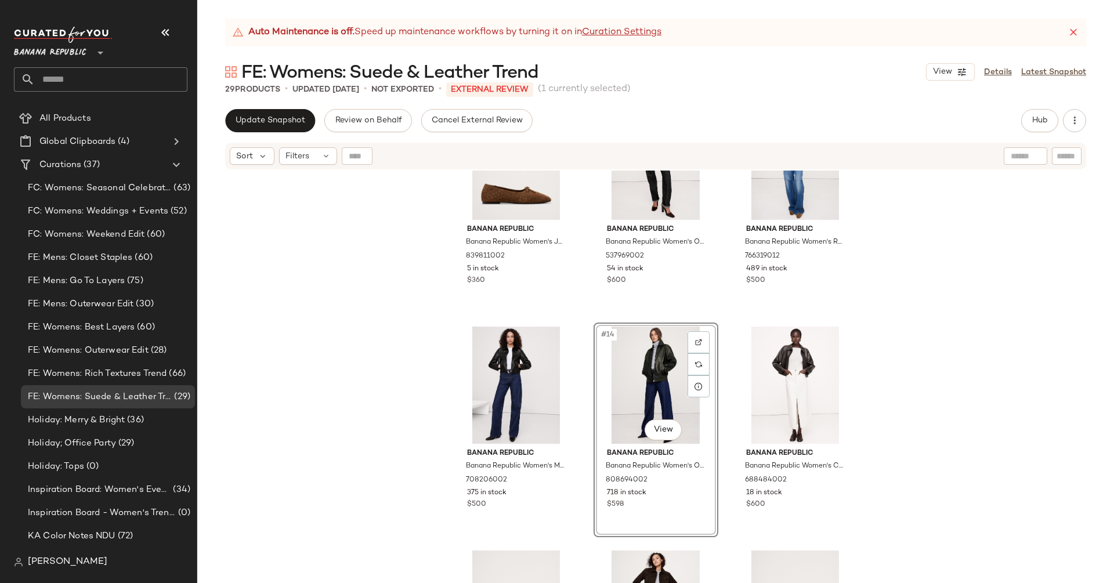
click at [1074, 296] on div "Banana Republic Banana Republic Women's Jada Square-Toe Flat By [PERSON_NAME] B…" at bounding box center [655, 392] width 917 height 442
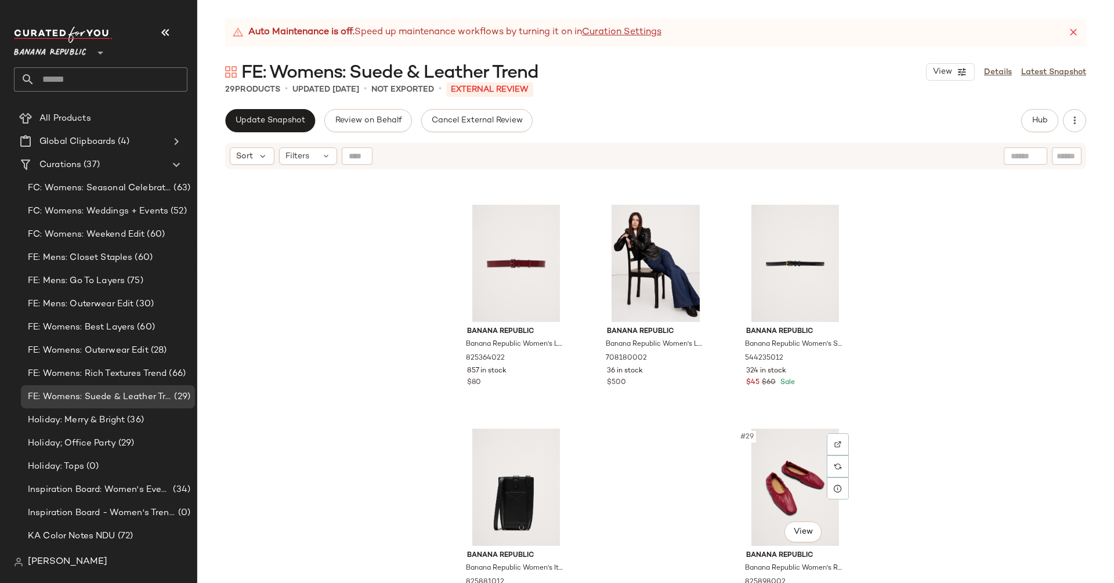
scroll to position [1800, 0]
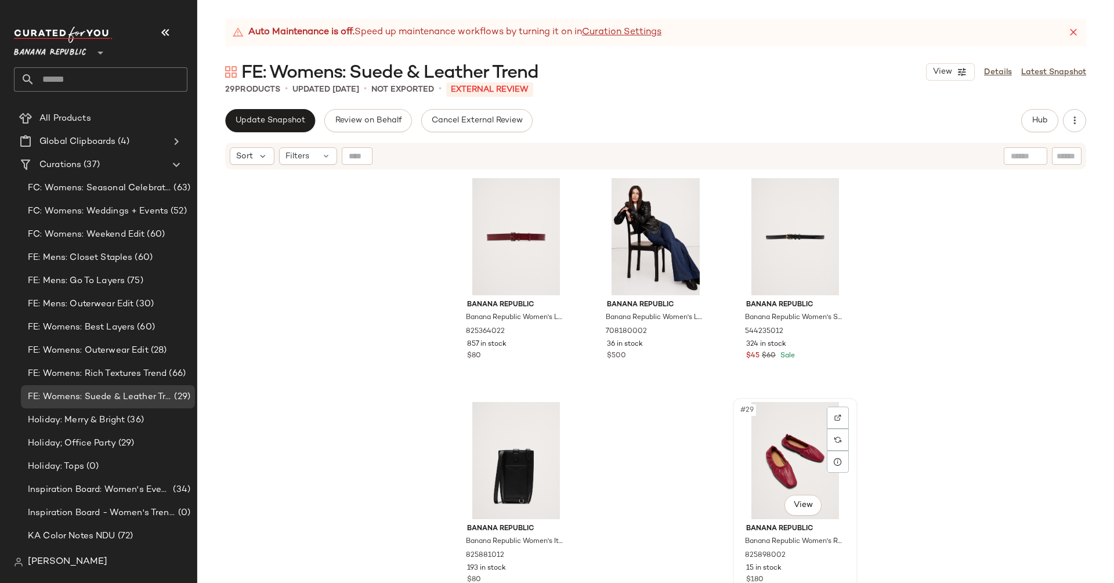
click at [773, 442] on div "#29 View" at bounding box center [795, 460] width 117 height 117
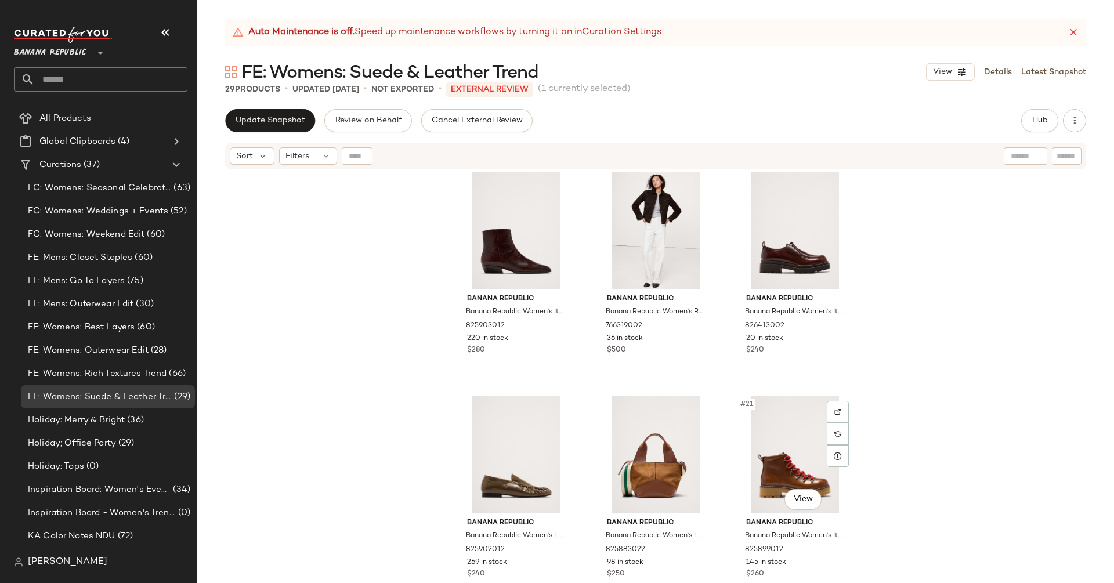
scroll to position [1108, 0]
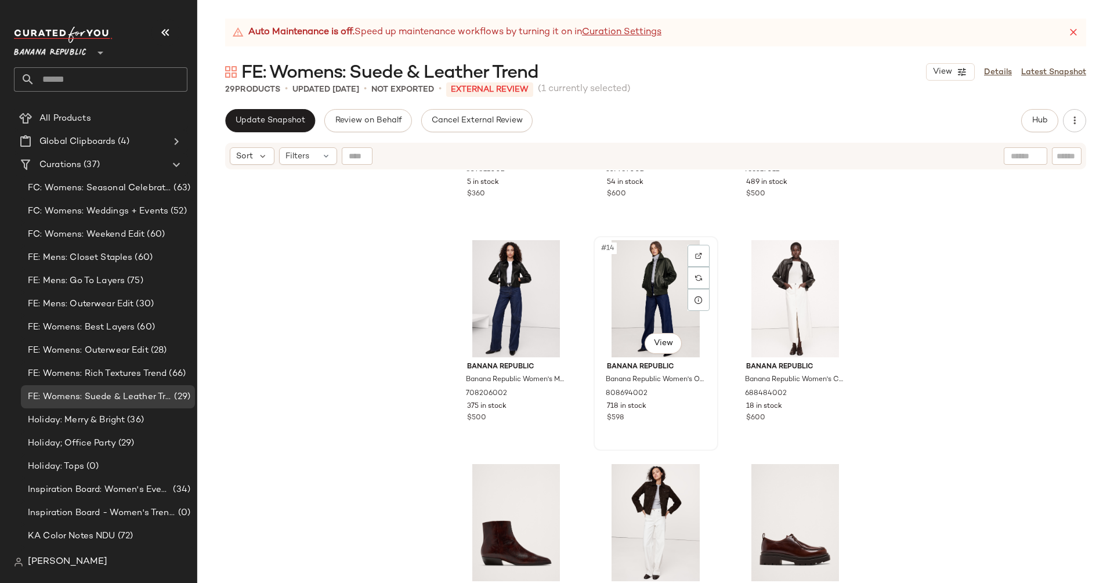
scroll to position [844, 0]
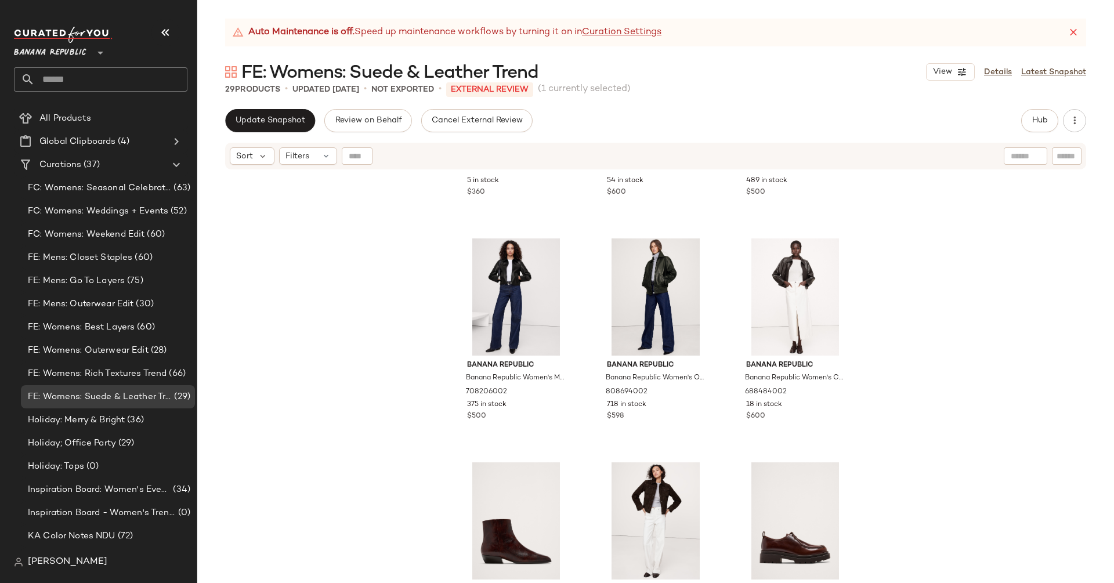
click at [919, 334] on div "Banana Republic Banana Republic Women's Jada Square-Toe Flat By [PERSON_NAME] B…" at bounding box center [655, 392] width 917 height 442
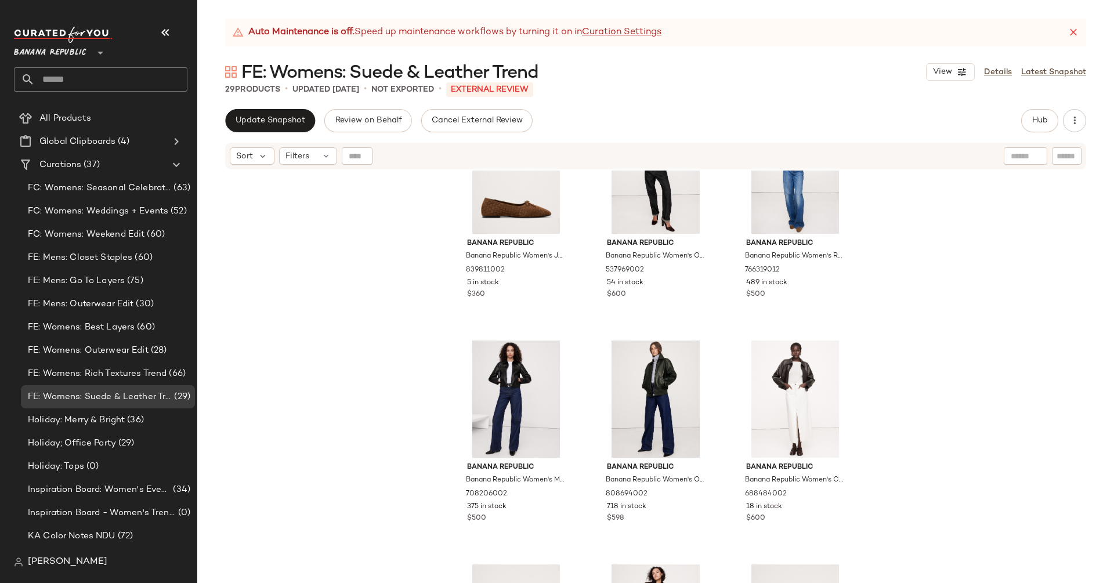
scroll to position [835, 0]
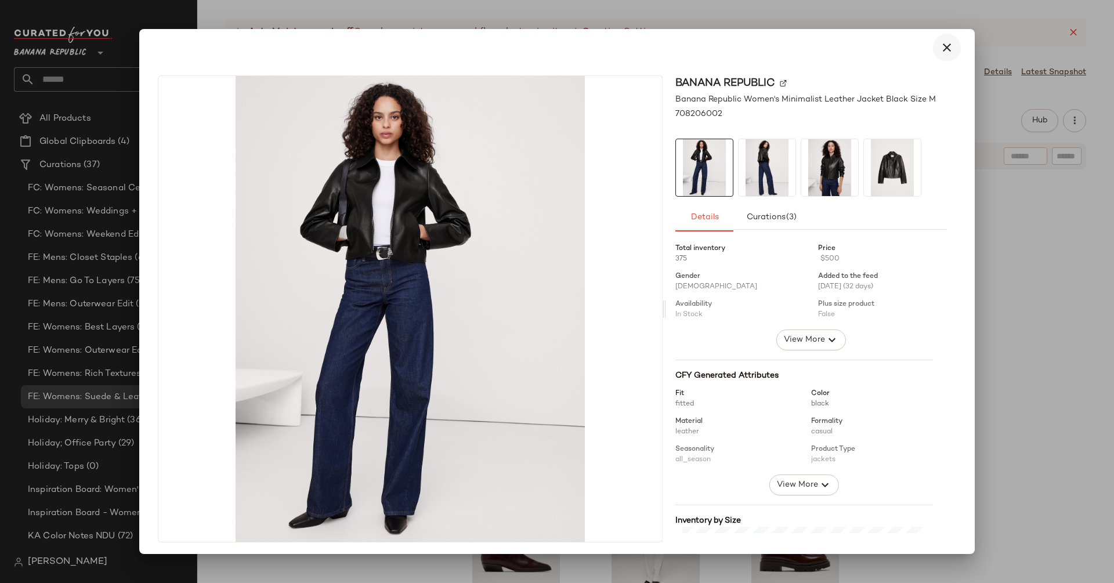
click at [945, 53] on icon "button" at bounding box center [947, 48] width 14 height 14
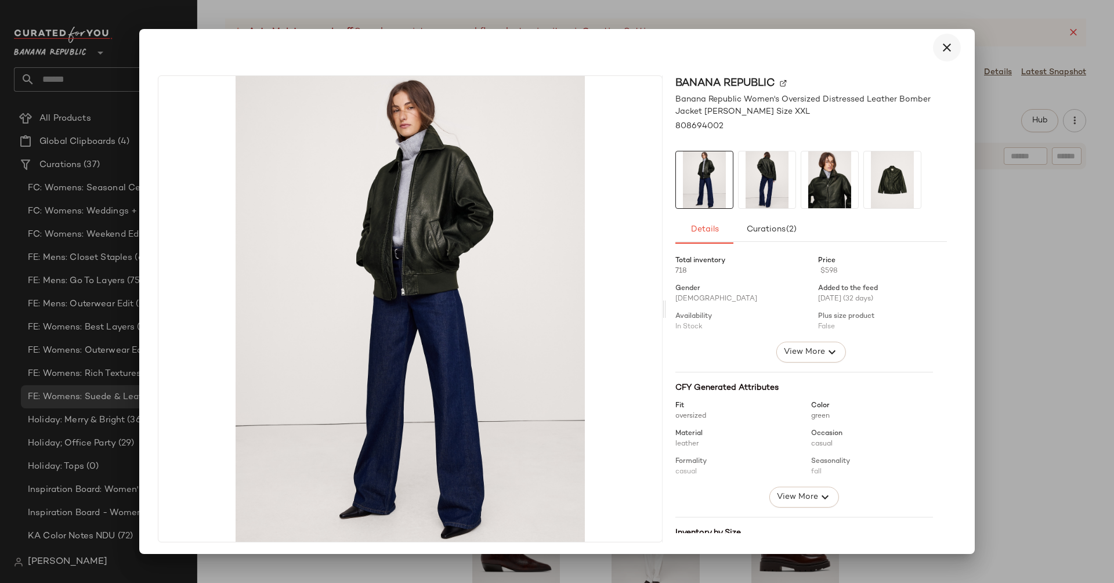
click at [941, 47] on icon "button" at bounding box center [947, 48] width 14 height 14
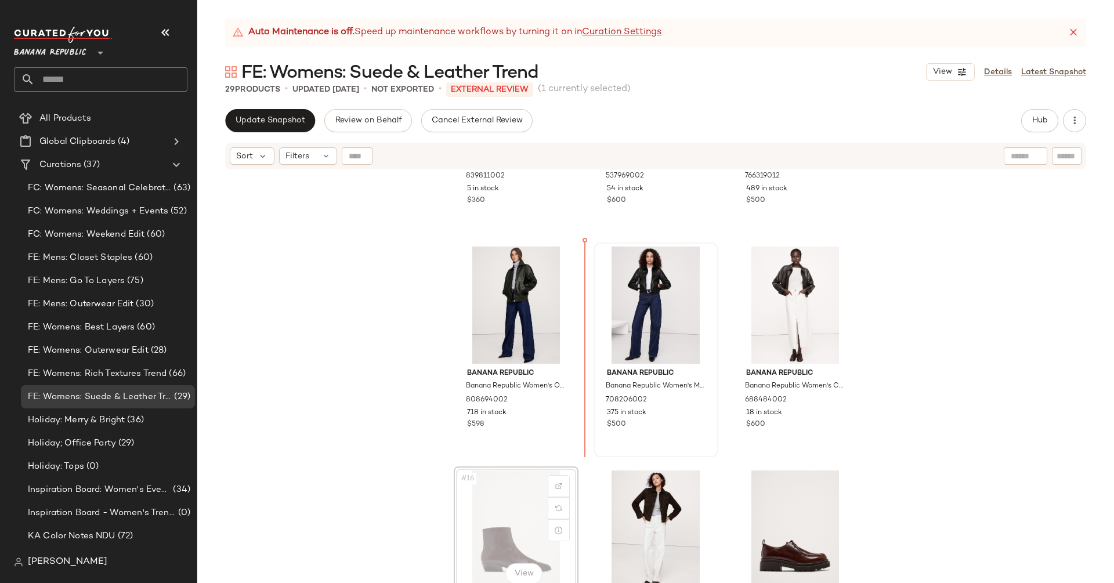
scroll to position [837, 0]
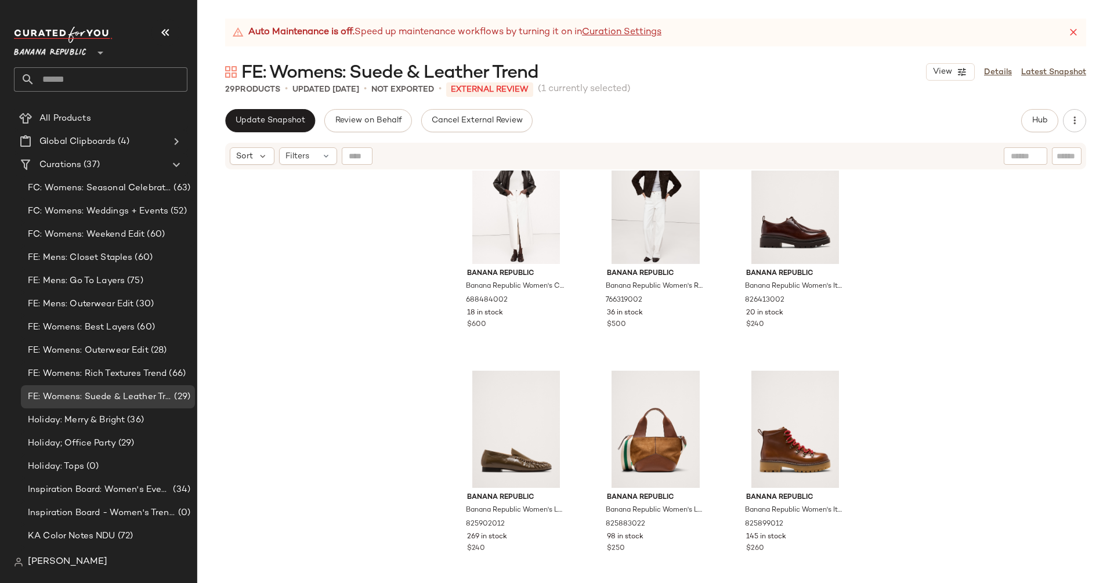
scroll to position [1047, 0]
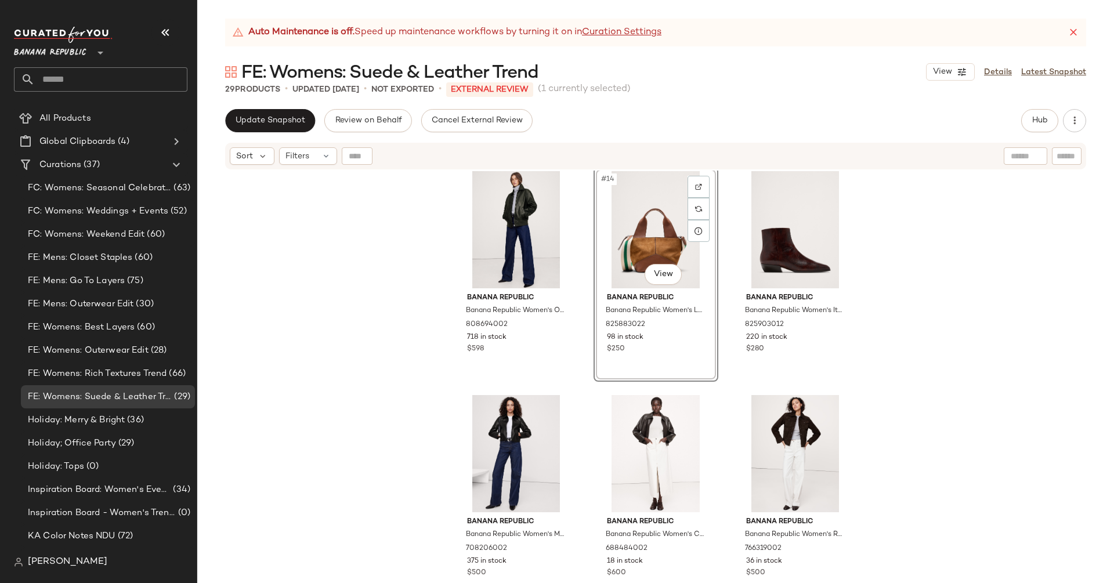
scroll to position [978, 0]
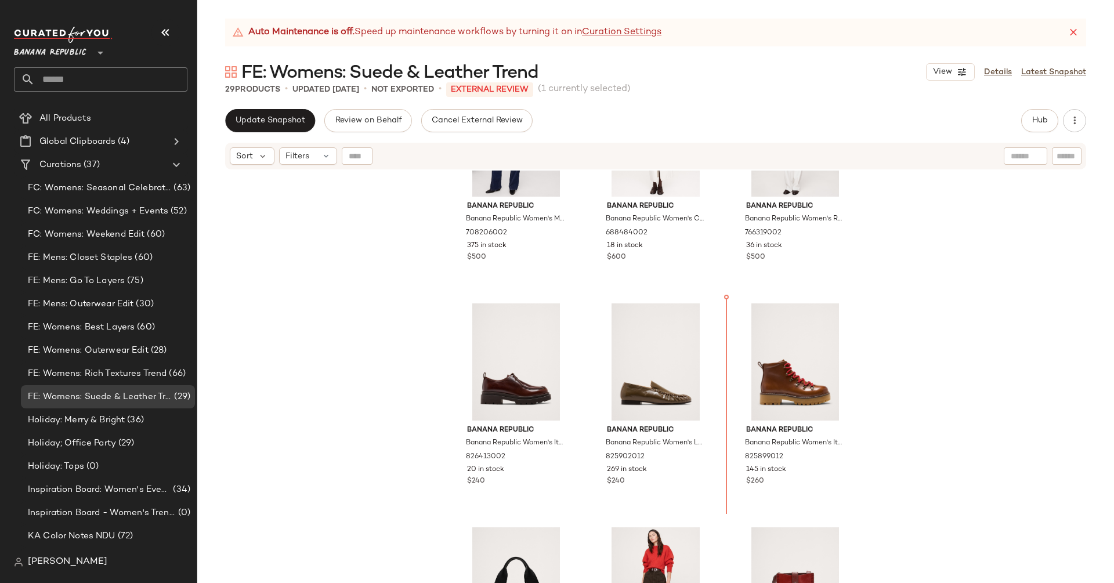
scroll to position [1231, 0]
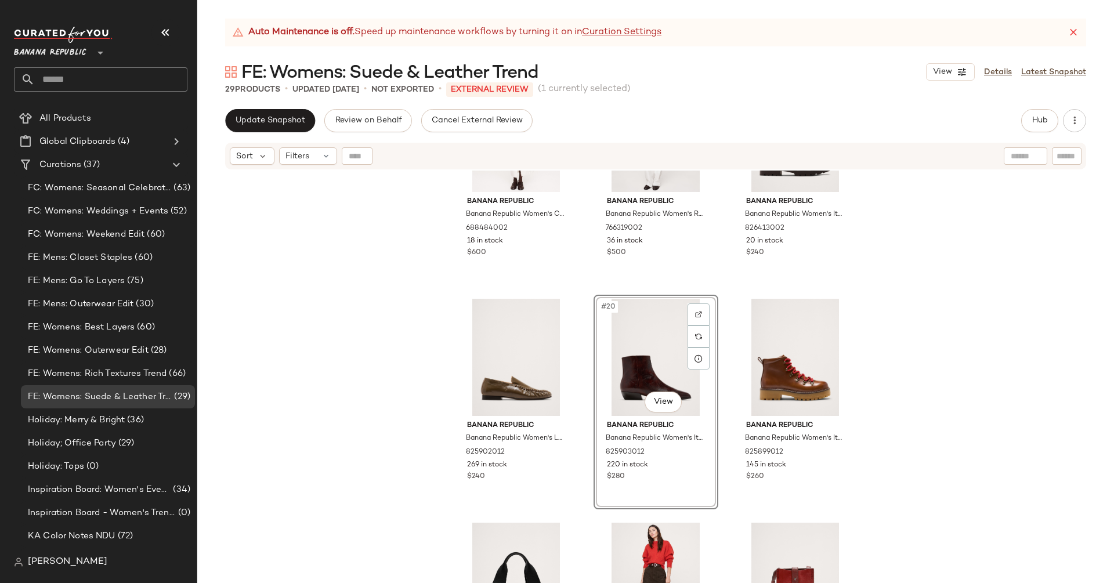
click at [1000, 348] on div "Banana Republic Banana Republic Women's Crocodile-Embossed Leather Jacket Choco…" at bounding box center [655, 392] width 917 height 442
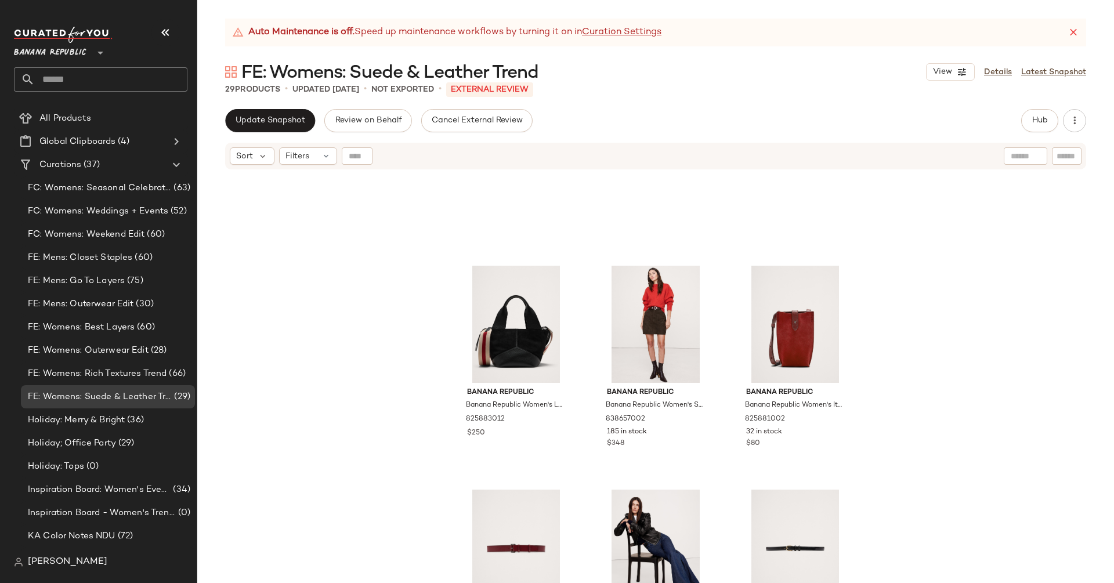
scroll to position [1333, 0]
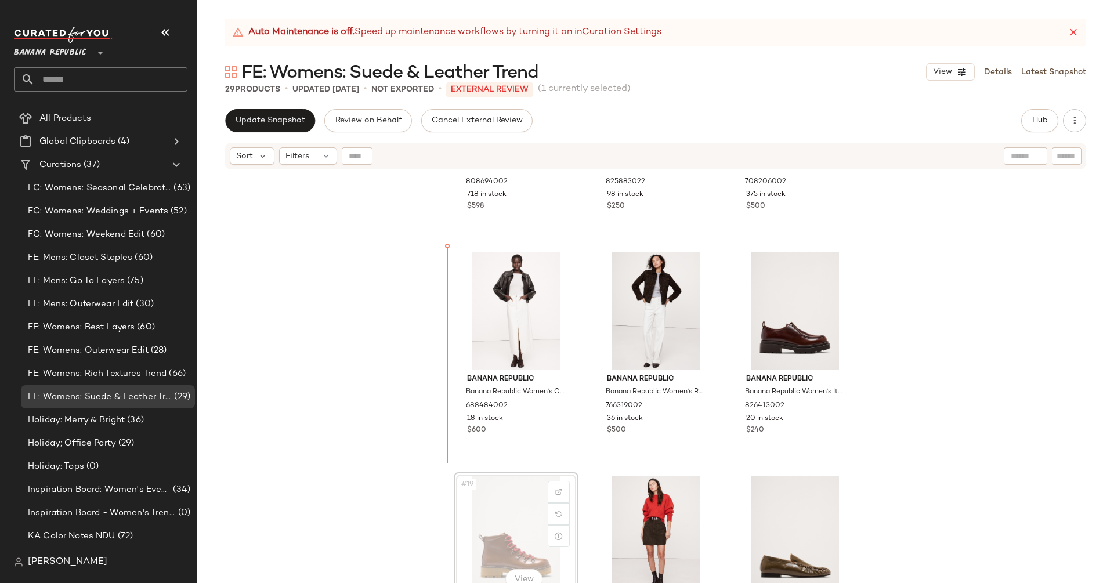
scroll to position [1054, 0]
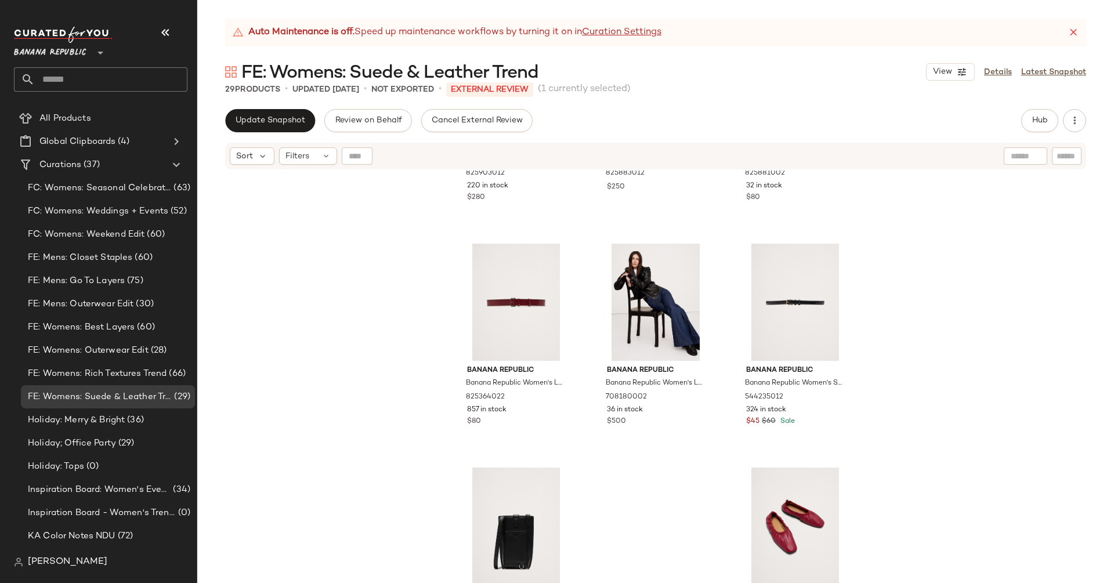
scroll to position [1800, 0]
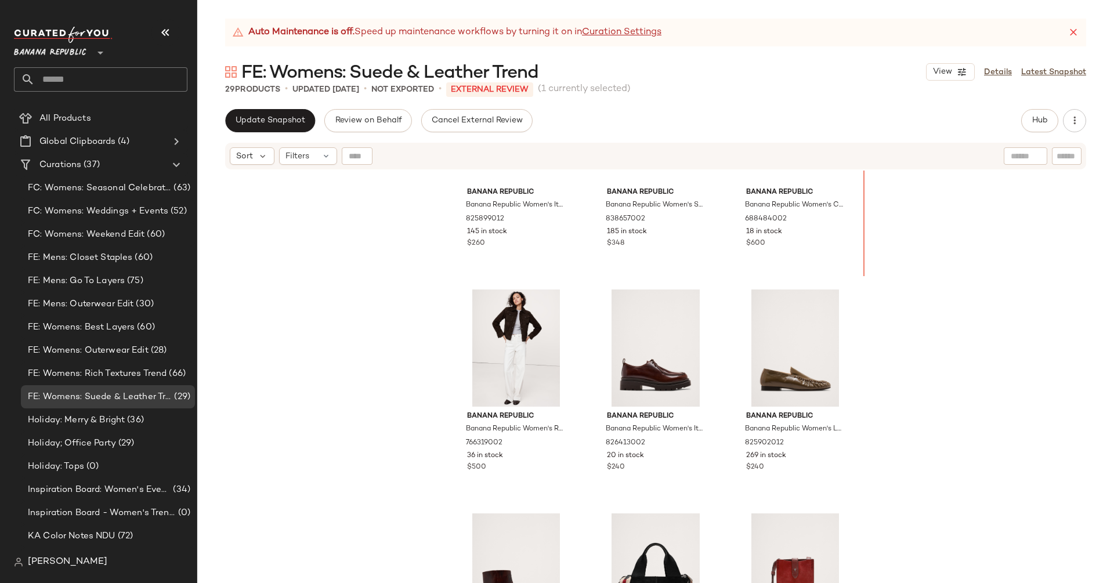
scroll to position [1227, 0]
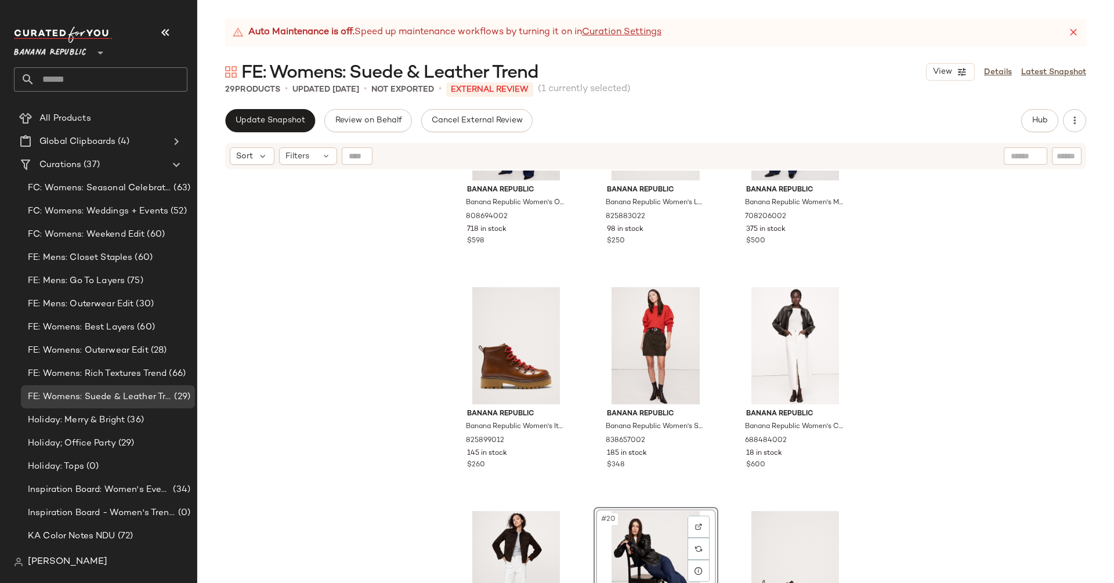
scroll to position [1037, 0]
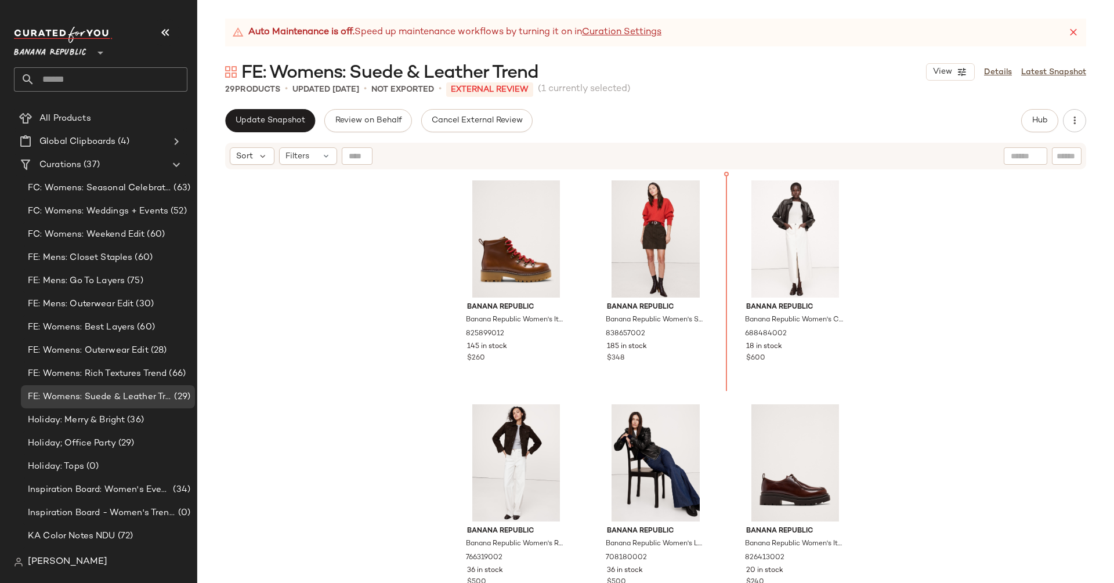
scroll to position [1119, 0]
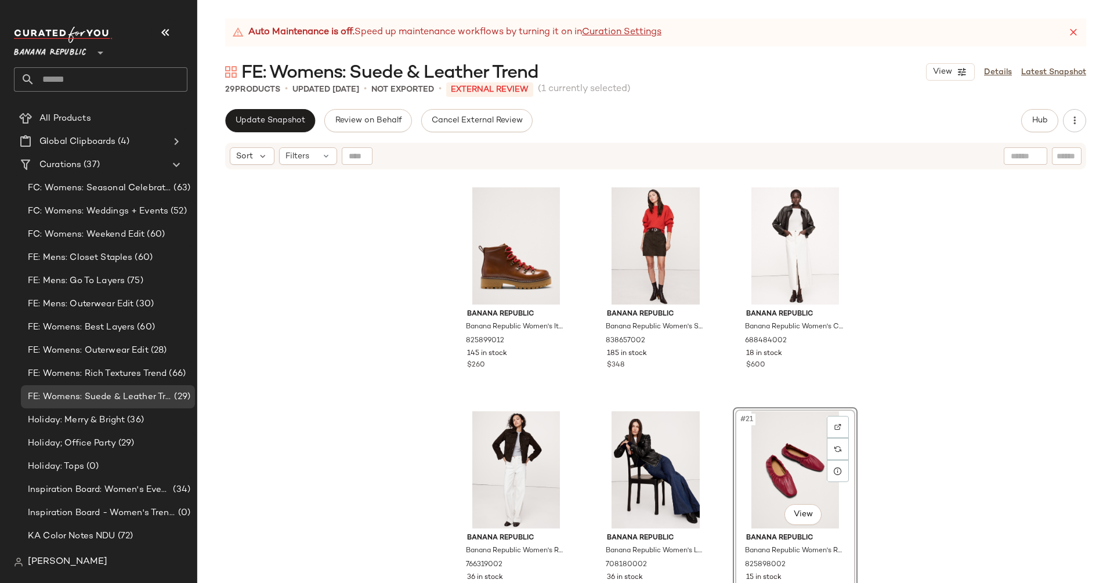
scroll to position [1182, 0]
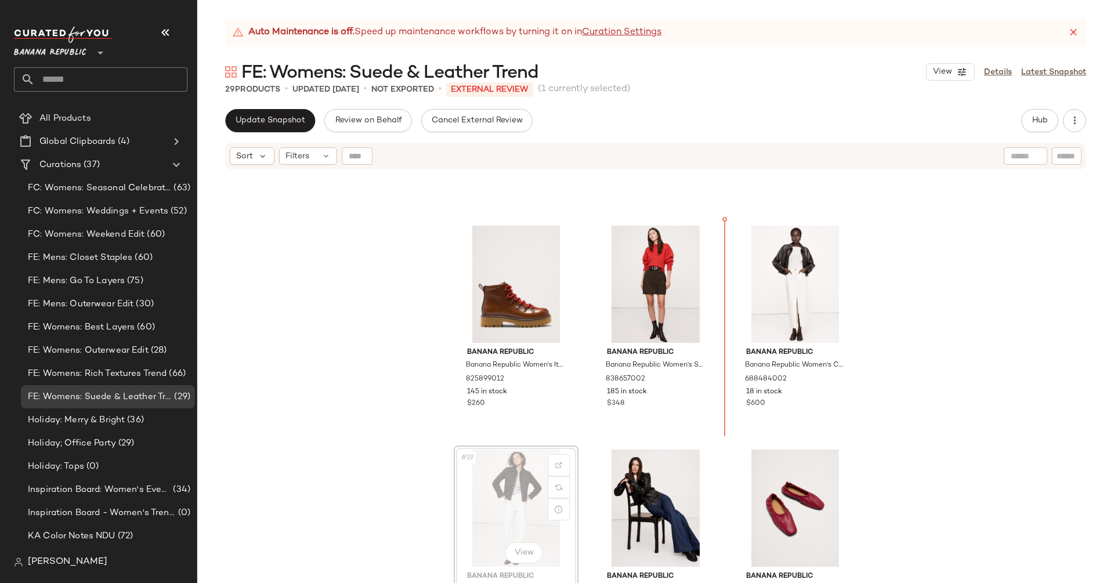
scroll to position [1078, 0]
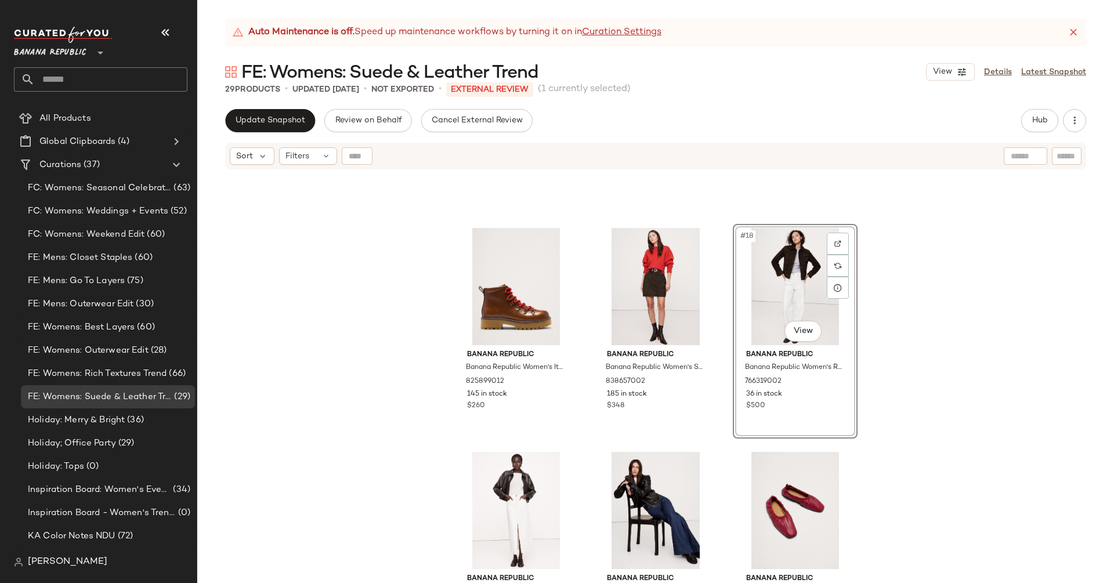
click at [972, 314] on div "Banana Republic Banana Republic Women's Italian Leather Alpine Boot Cognac Brow…" at bounding box center [655, 392] width 917 height 442
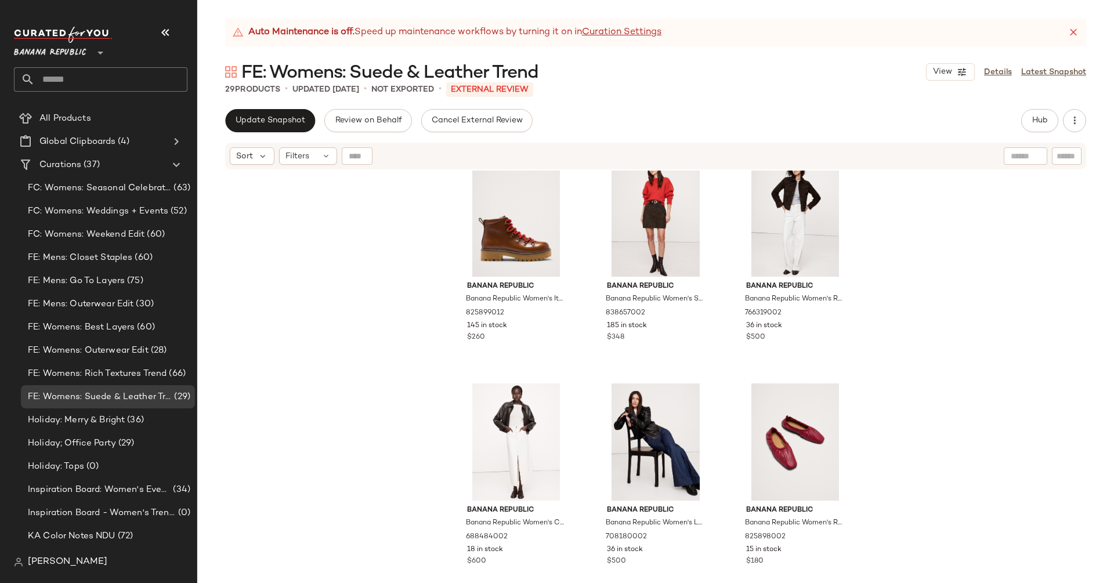
scroll to position [1137, 0]
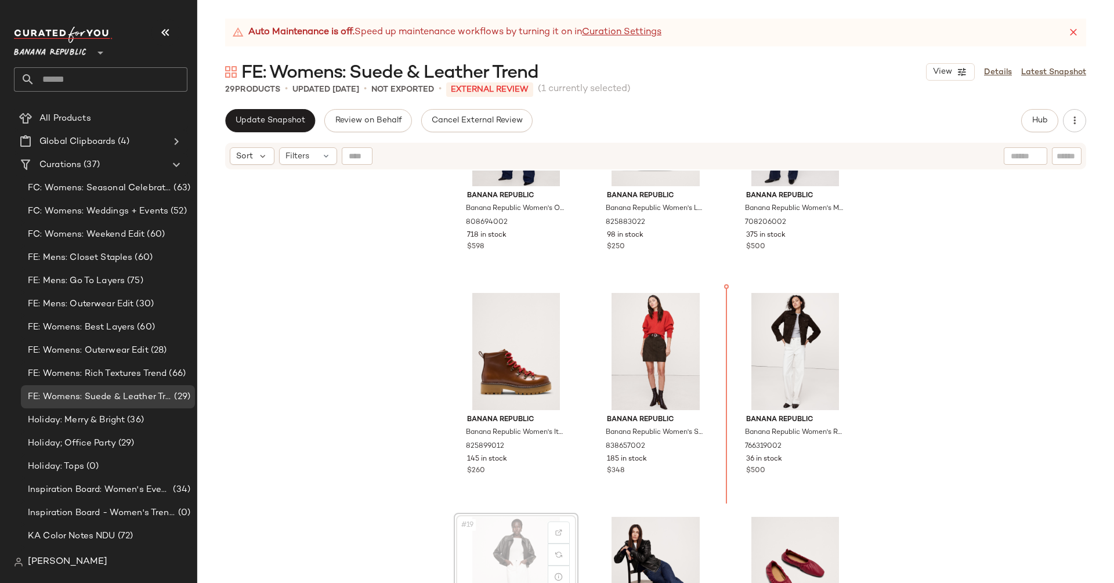
scroll to position [1013, 0]
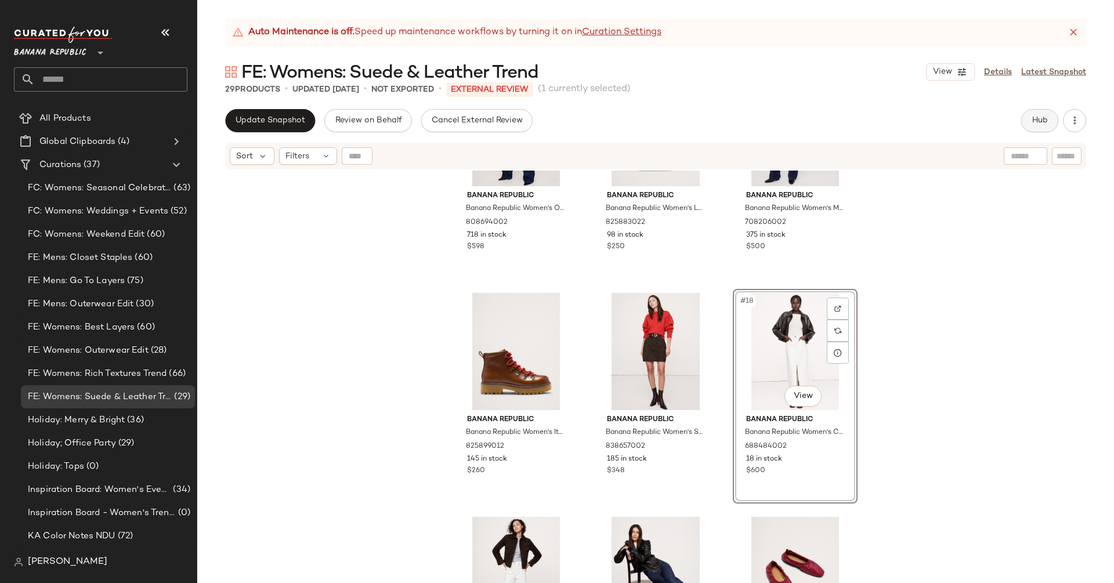
click at [1034, 116] on span "Hub" at bounding box center [1040, 120] width 16 height 9
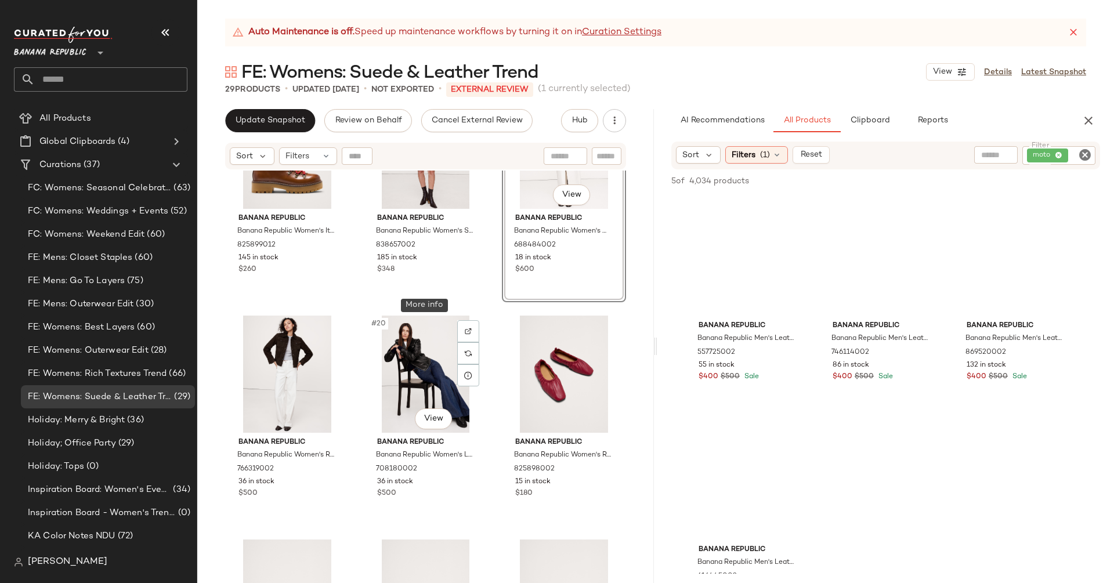
scroll to position [1284, 0]
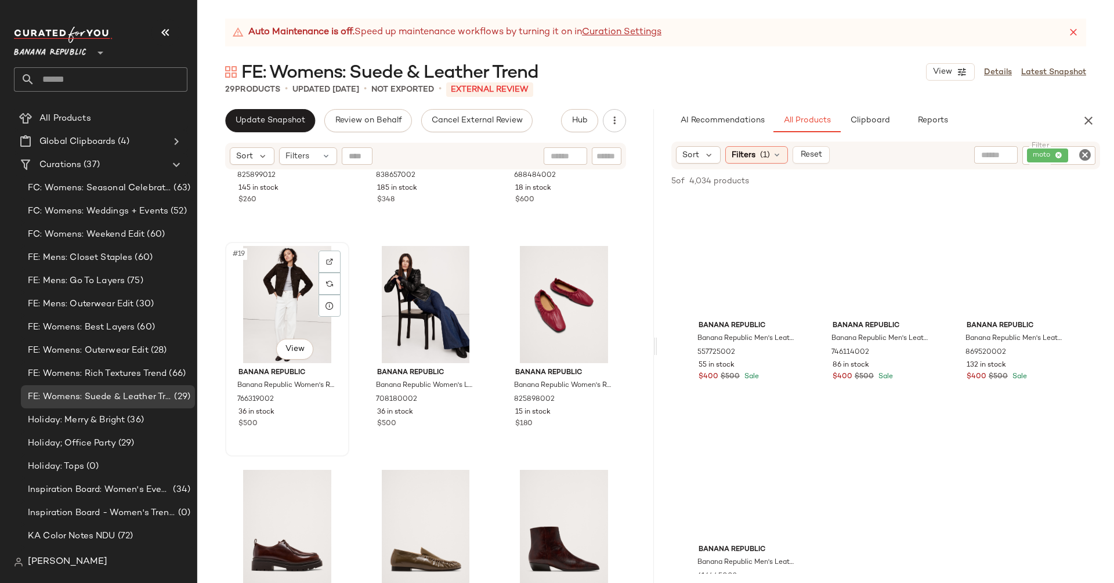
click at [265, 321] on div "#19 View" at bounding box center [287, 304] width 116 height 117
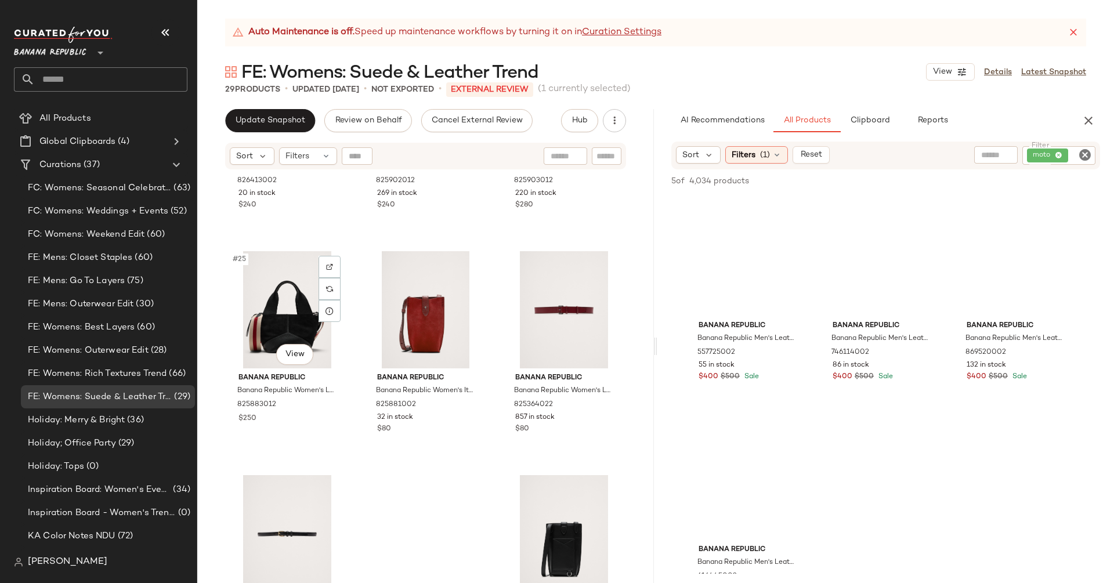
scroll to position [1800, 0]
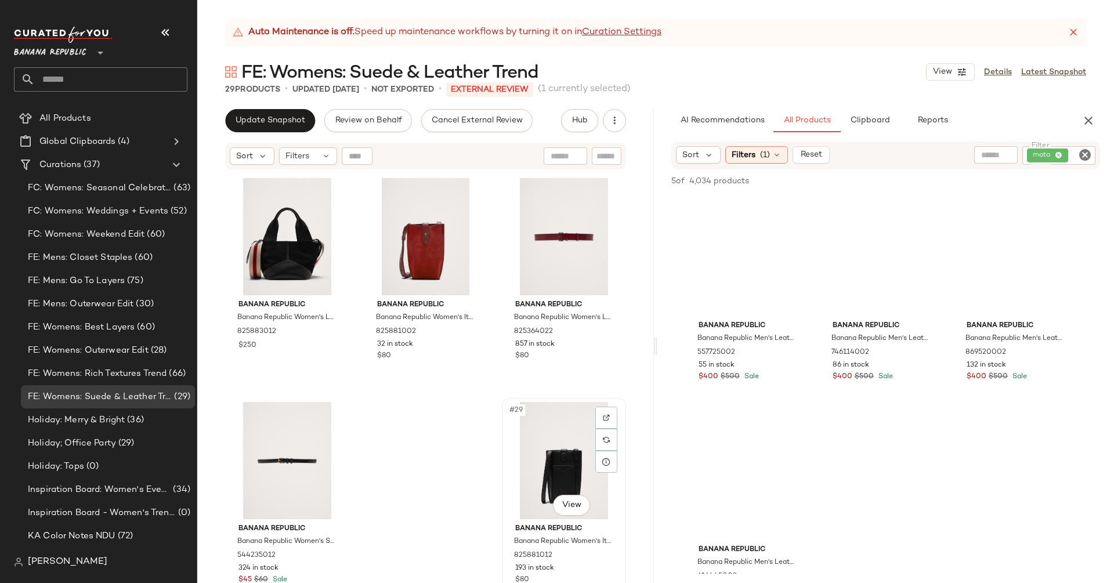
click at [534, 439] on div "#29 View" at bounding box center [564, 460] width 116 height 117
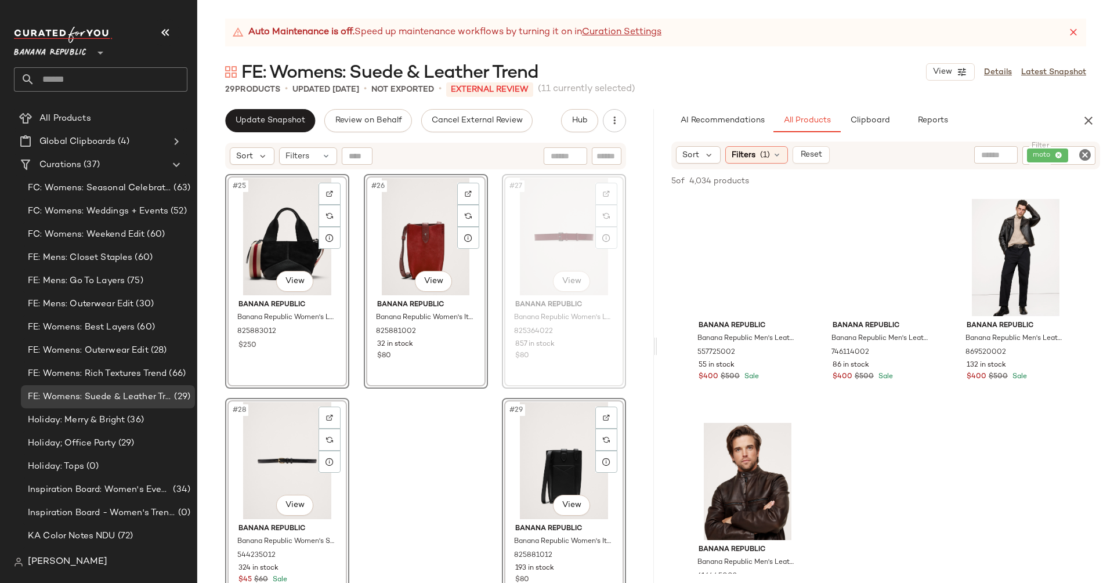
scroll to position [1799, 0]
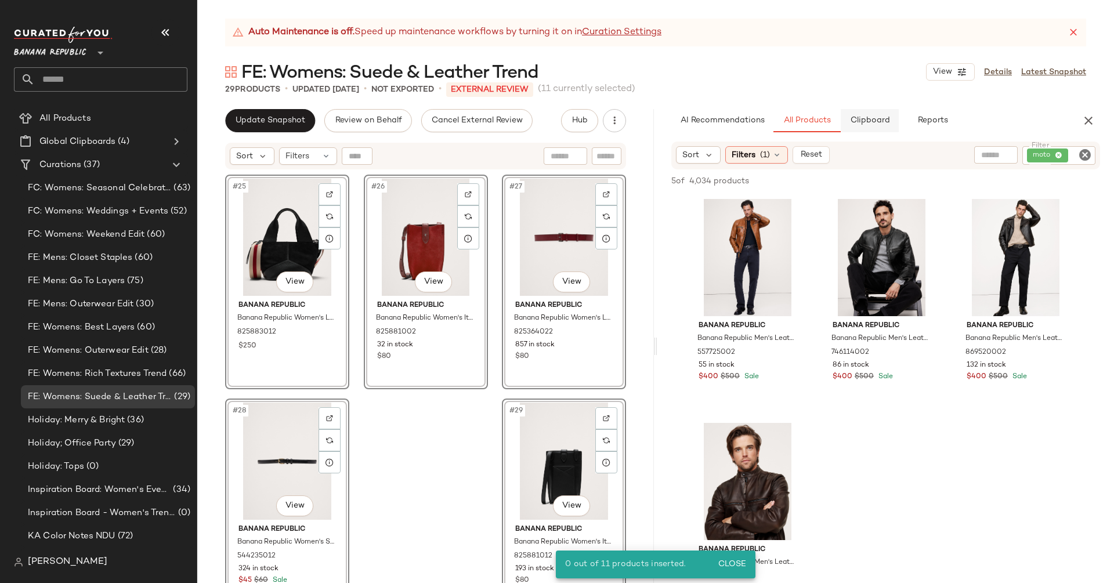
click at [875, 114] on button "Clipboard" at bounding box center [870, 120] width 58 height 23
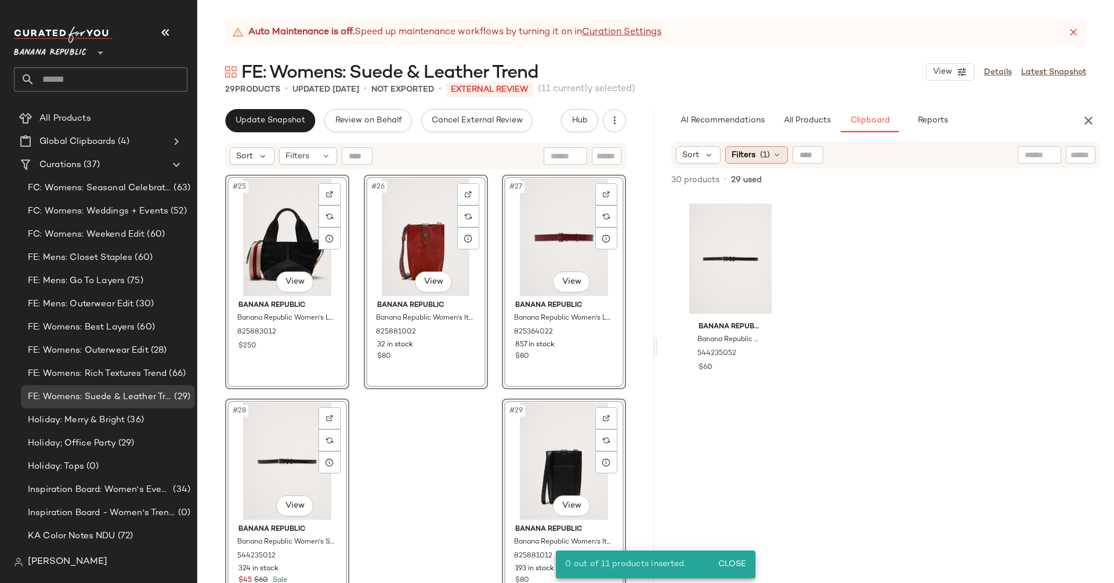
click at [755, 158] on div "Filters (1)" at bounding box center [756, 154] width 63 height 17
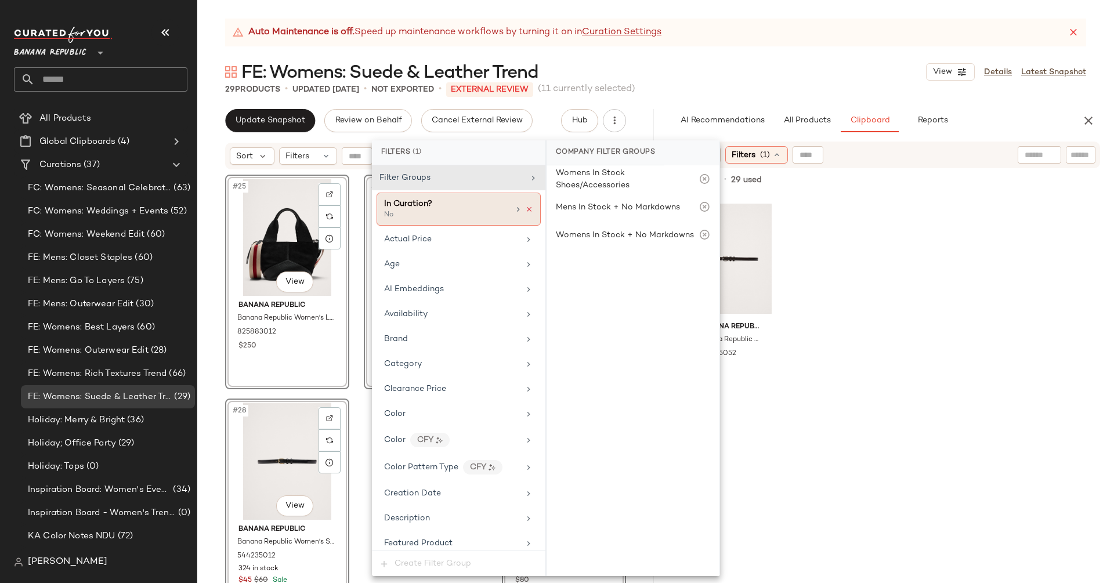
click at [526, 209] on icon at bounding box center [529, 209] width 8 height 8
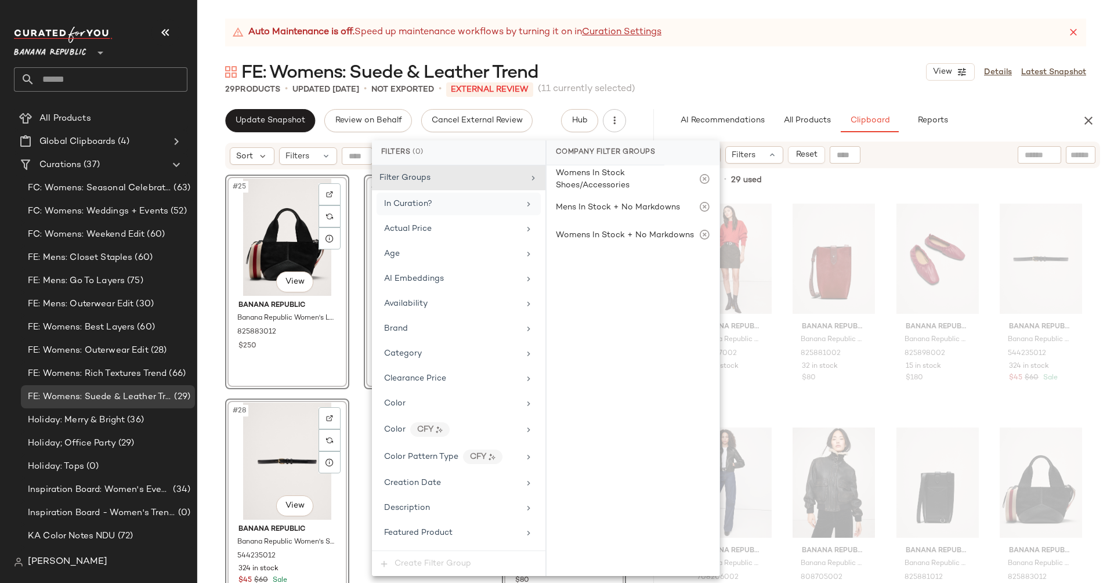
click at [674, 102] on div "Auto Maintenance is off. Speed up maintenance workflows by turning it on in Cur…" at bounding box center [655, 301] width 917 height 565
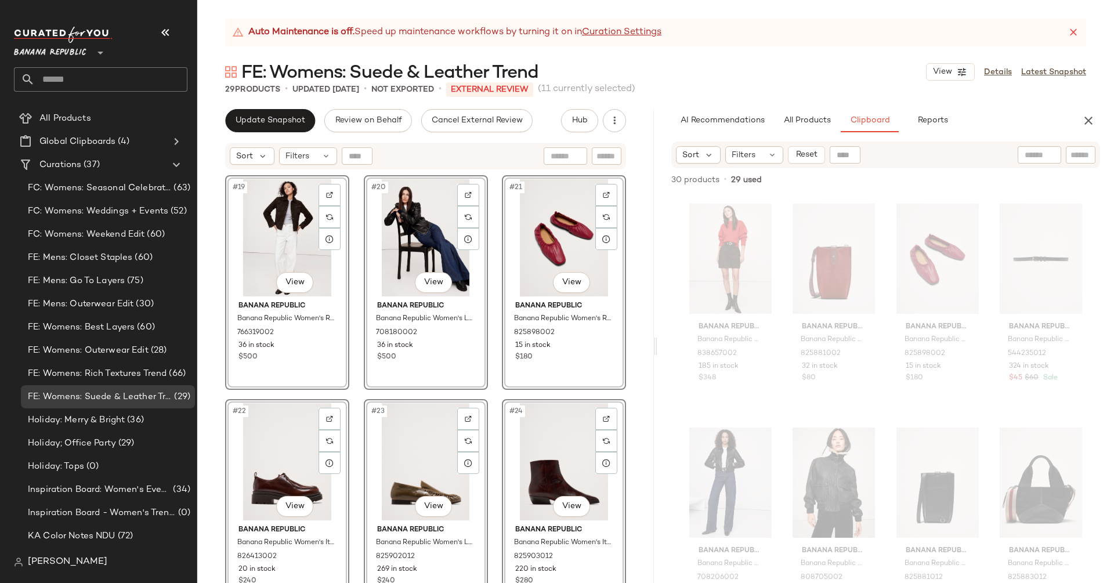
scroll to position [1162, 0]
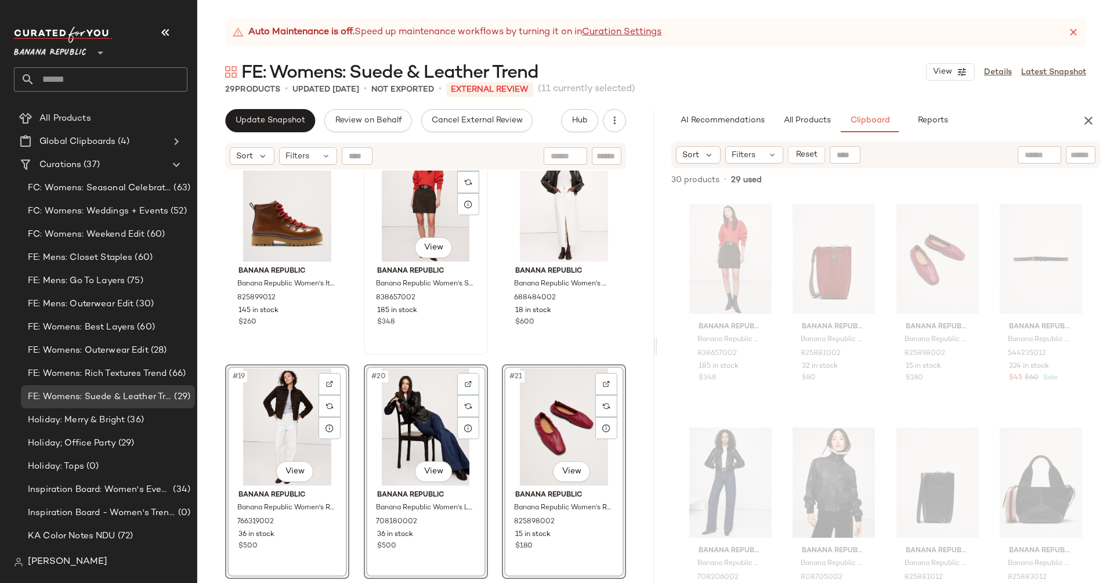
click at [454, 230] on div "#17 View" at bounding box center [426, 202] width 116 height 117
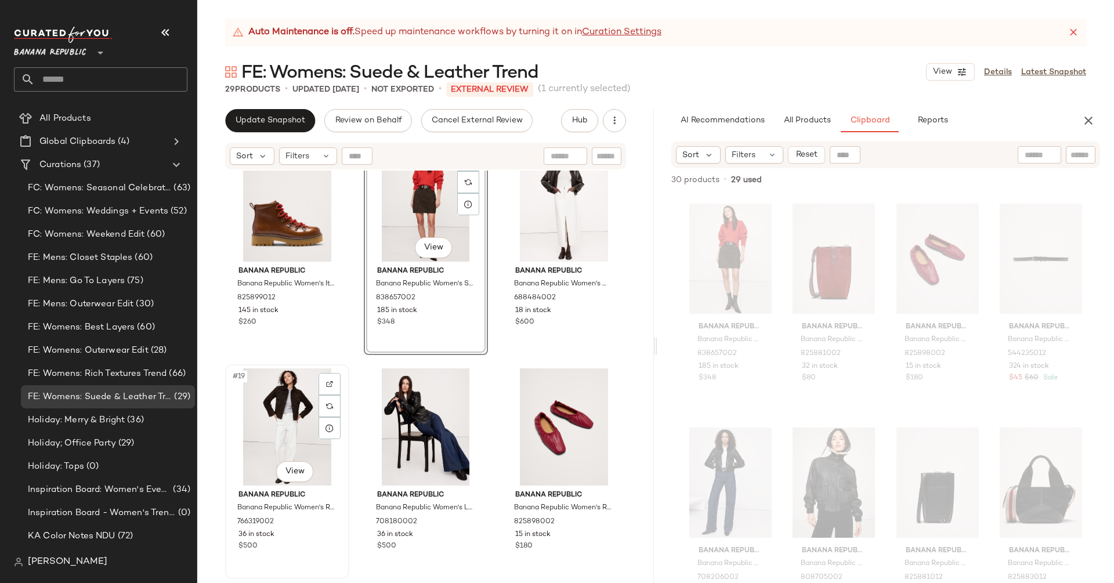
click at [292, 392] on div "#19 View" at bounding box center [287, 426] width 116 height 117
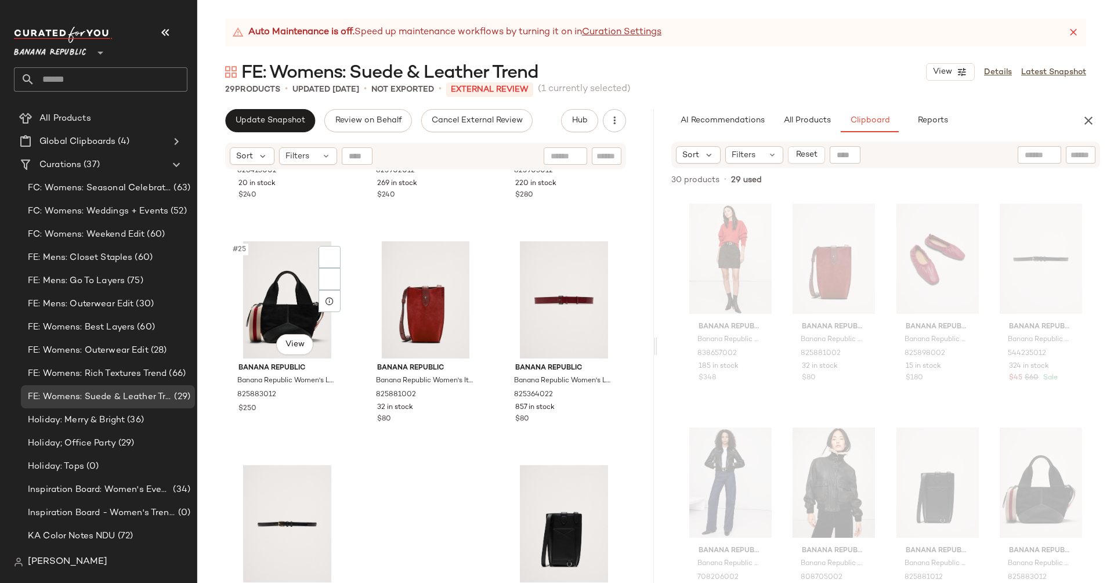
scroll to position [1800, 0]
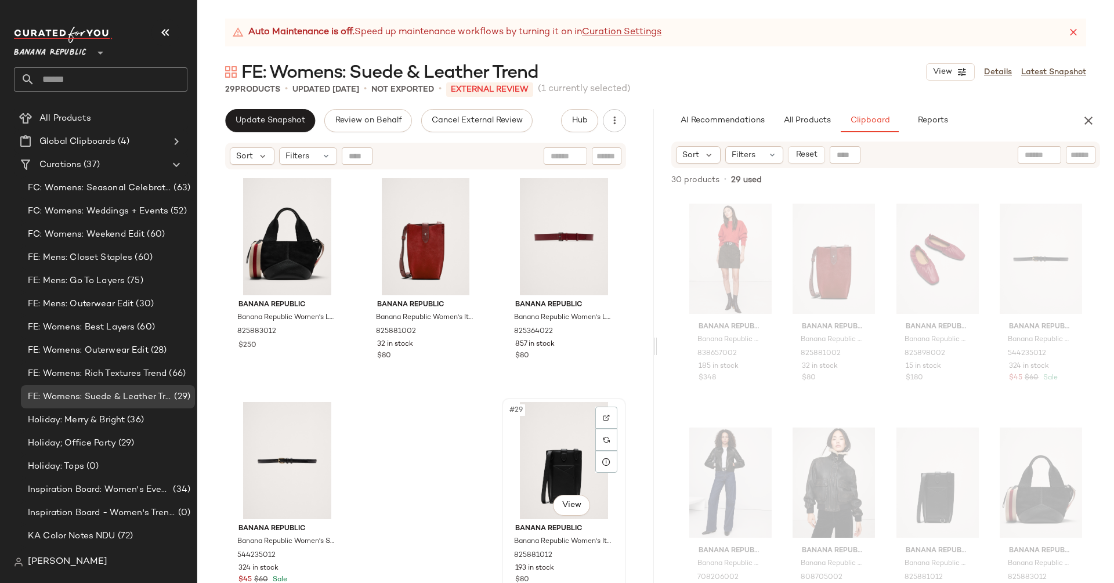
click at [517, 491] on div "#29 View" at bounding box center [564, 460] width 116 height 117
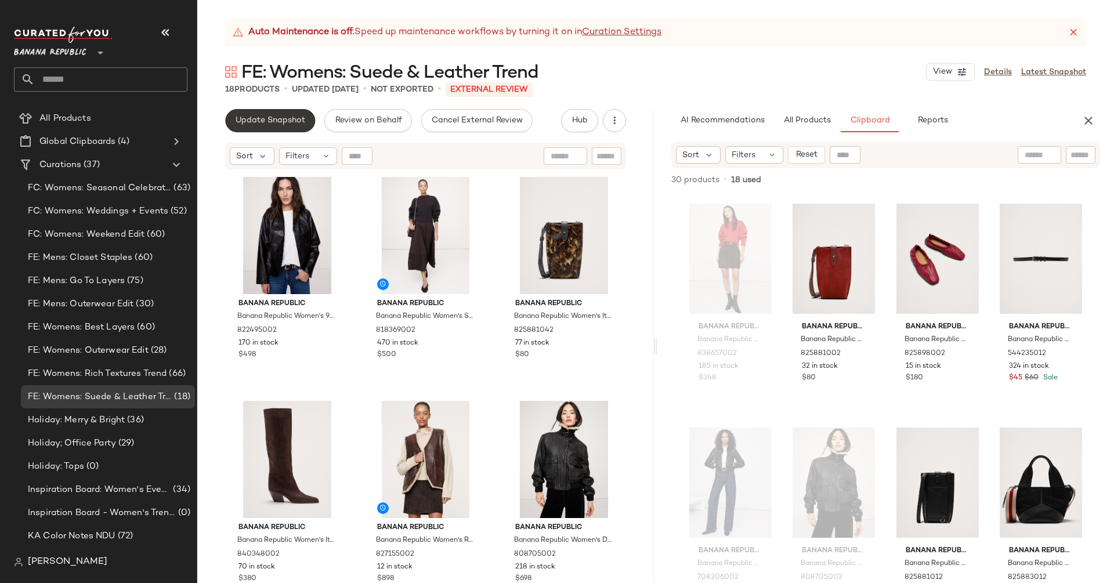
click at [271, 118] on span "Update Snapshot" at bounding box center [270, 120] width 70 height 9
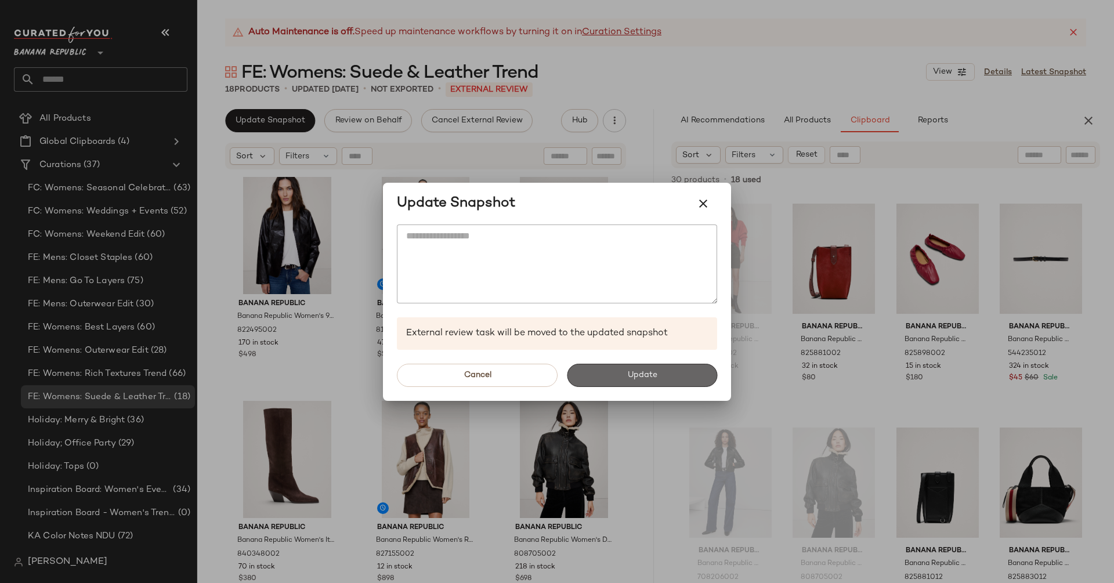
click at [652, 374] on span "Update" at bounding box center [642, 375] width 30 height 9
